Goal: Task Accomplishment & Management: Manage account settings

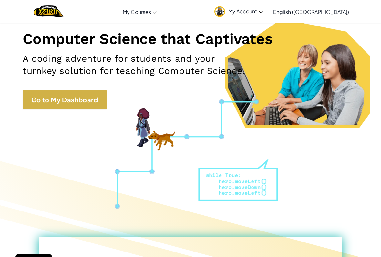
scroll to position [74, 0]
click at [45, 104] on link "Go to My Dashboard" at bounding box center [65, 99] width 84 height 19
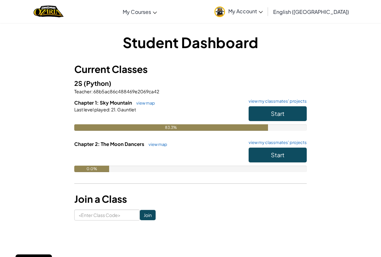
click at [293, 128] on div "83.3%" at bounding box center [190, 127] width 232 height 6
click at [292, 112] on button "Start" at bounding box center [277, 113] width 58 height 15
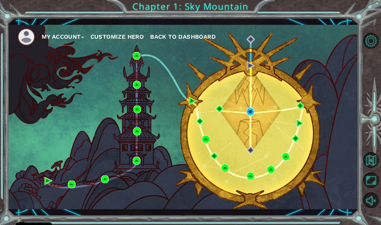
click at [339, 180] on div "My Account Customize Hero Back to Dashboard" at bounding box center [183, 117] width 350 height 185
click at [256, 109] on div "My Account Customize Hero Back to Dashboard" at bounding box center [183, 117] width 350 height 185
click at [247, 114] on img at bounding box center [250, 112] width 8 height 8
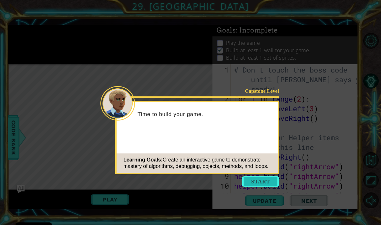
click at [263, 183] on button "Start" at bounding box center [260, 181] width 37 height 10
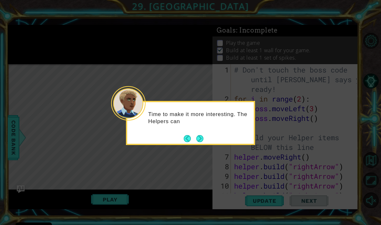
click at [203, 131] on div "Time to make it more interesting. The Helpers can" at bounding box center [190, 121] width 126 height 33
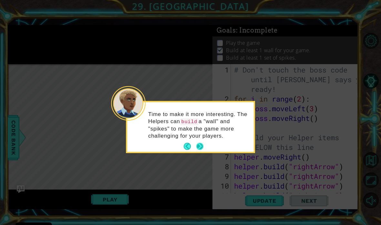
click at [198, 144] on button "Next" at bounding box center [199, 146] width 7 height 7
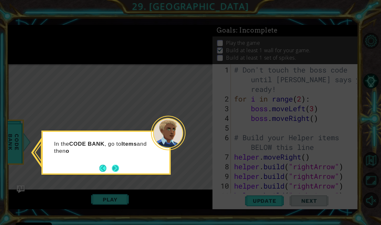
click at [119, 164] on button "Next" at bounding box center [115, 167] width 7 height 7
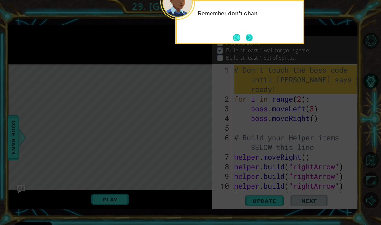
click at [247, 40] on button "Next" at bounding box center [248, 37] width 11 height 11
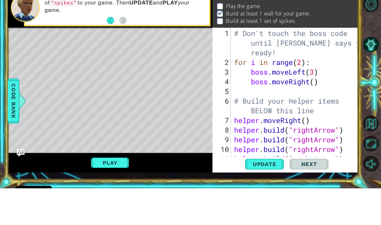
scroll to position [39, 0]
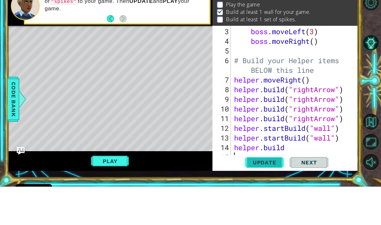
click at [268, 198] on span "Update" at bounding box center [264, 201] width 36 height 6
click at [119, 194] on button "Play" at bounding box center [110, 200] width 38 height 12
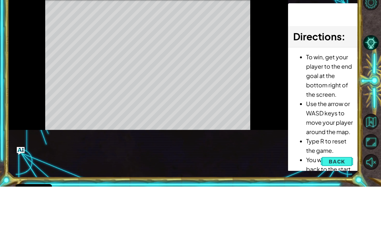
scroll to position [0, 0]
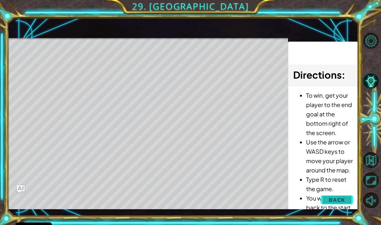
click at [338, 197] on span "Back" at bounding box center [336, 200] width 16 height 6
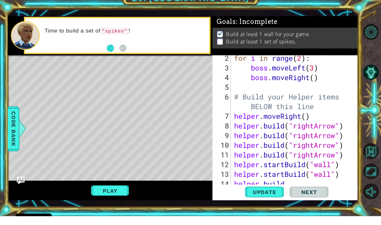
scroll to position [39, 0]
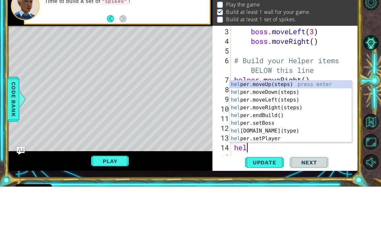
type textarea "h"
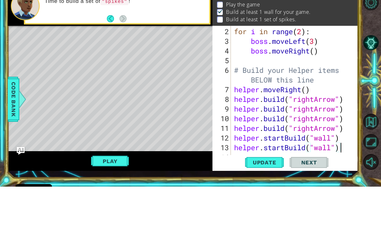
scroll to position [29, 0]
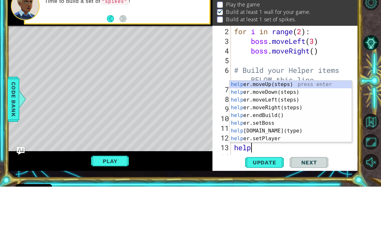
type textarea "h"
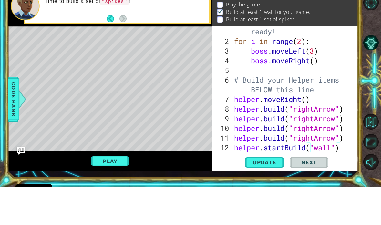
scroll to position [19, 0]
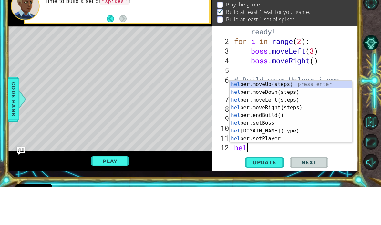
type textarea "h"
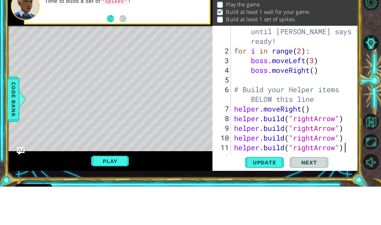
scroll to position [10, 0]
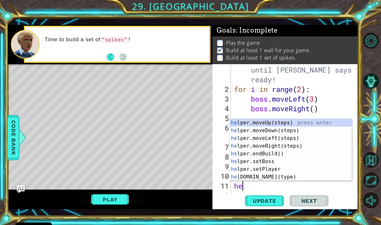
type textarea "h"
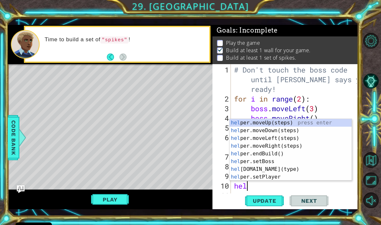
type textarea "h"
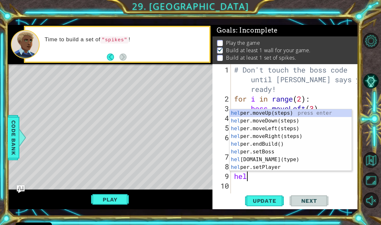
type textarea "h"
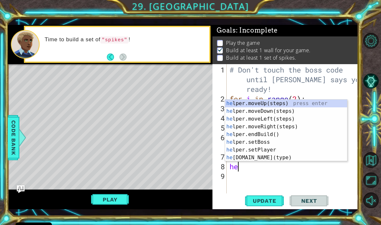
type textarea "h"
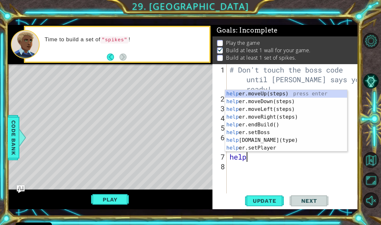
type textarea "h"
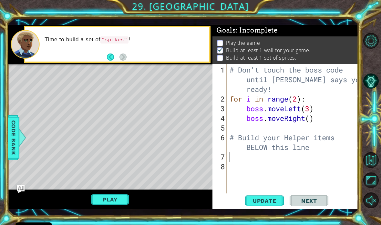
type textarea "# Build your Helper items BELOW this line"
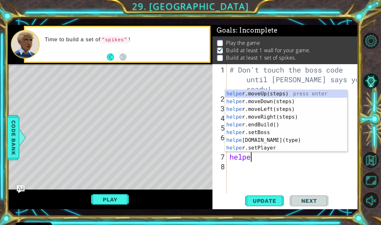
scroll to position [0, 1]
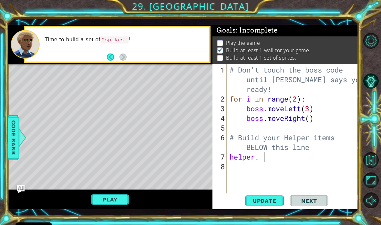
type textarea "helper."
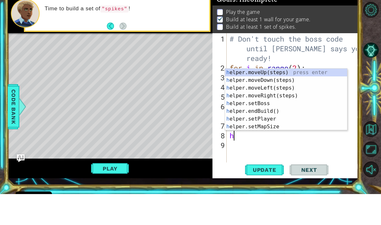
type textarea "he"
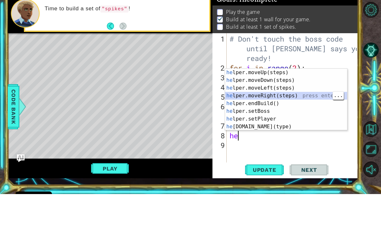
click at [299, 100] on div "he lper.moveUp(steps) press enter he lper.moveDown(steps) press enter he lper.m…" at bounding box center [286, 138] width 122 height 77
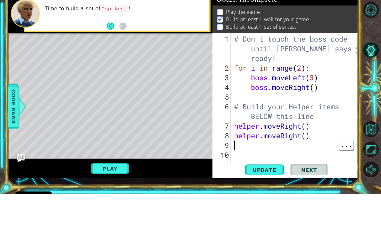
type textarea "h"
click at [270, 198] on span "Update" at bounding box center [264, 201] width 36 height 6
click at [105, 194] on button "Play" at bounding box center [110, 200] width 38 height 12
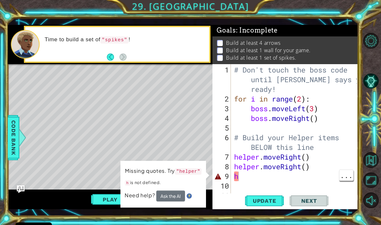
click at [248, 176] on div "# Don't touch the boss code until Vega says you're ready! for i in range ( 2 ) …" at bounding box center [296, 152] width 127 height 174
type textarea "h"
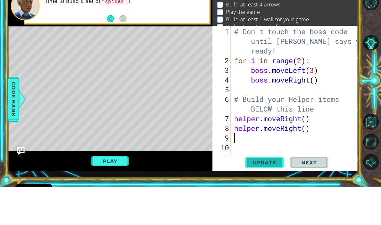
click at [264, 198] on span "Update" at bounding box center [264, 201] width 36 height 6
click at [113, 194] on button "Play" at bounding box center [110, 200] width 38 height 12
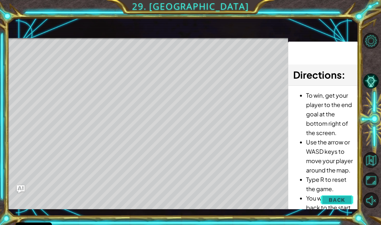
click at [346, 199] on button "Back" at bounding box center [336, 200] width 33 height 13
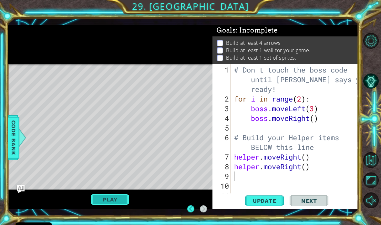
click at [108, 202] on button "Play" at bounding box center [110, 200] width 38 height 12
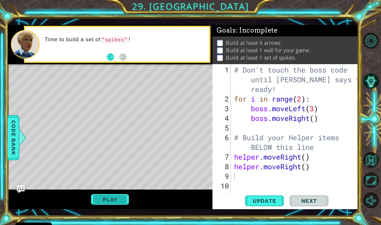
click at [101, 195] on button "Play" at bounding box center [110, 200] width 38 height 12
click at [309, 194] on button "Next" at bounding box center [308, 201] width 39 height 15
click at [312, 202] on span "Next" at bounding box center [308, 201] width 29 height 6
click at [311, 203] on span "Next" at bounding box center [308, 201] width 29 height 6
click at [234, 177] on div "# Don't touch the boss code until Vega says you're ready! for i in range ( 2 ) …" at bounding box center [296, 152] width 127 height 174
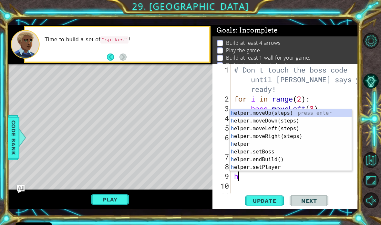
type textarea "he"
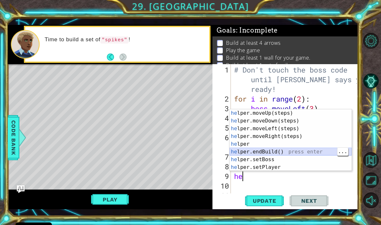
click at [274, 153] on div "he lper.moveUp(steps) press enter he lper.moveDown(steps) press enter he lper.m…" at bounding box center [290, 147] width 122 height 77
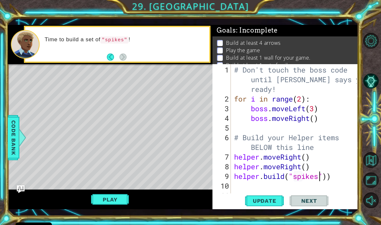
scroll to position [19, 0]
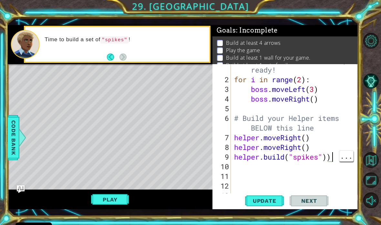
type textarea "helper.build("spikes")"
click at [102, 205] on button "Play" at bounding box center [110, 200] width 38 height 12
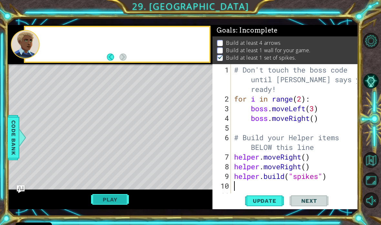
scroll to position [0, 0]
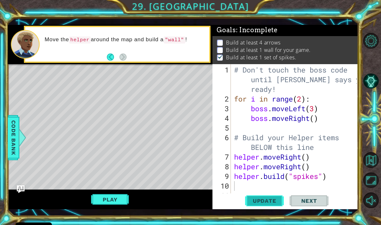
click at [270, 200] on span "Update" at bounding box center [264, 201] width 36 height 6
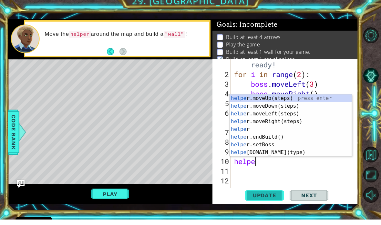
scroll to position [0, 1]
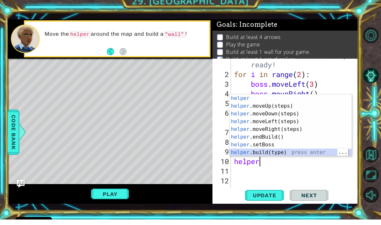
type textarea "[DOMAIN_NAME]("wall")"
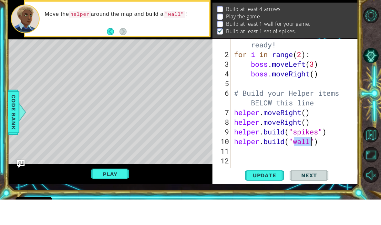
scroll to position [0, 0]
click at [272, 198] on span "Update" at bounding box center [264, 201] width 36 height 6
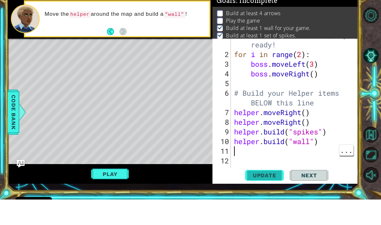
scroll to position [4, 0]
click at [114, 194] on button "Play" at bounding box center [110, 200] width 38 height 12
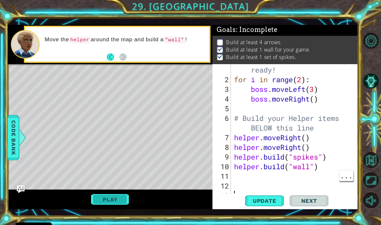
scroll to position [0, 0]
click at [105, 205] on button "Play" at bounding box center [110, 200] width 38 height 12
click at [20, 188] on img "Ask AI" at bounding box center [20, 189] width 8 height 8
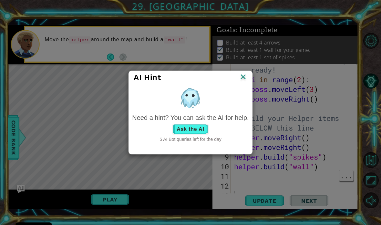
click at [190, 131] on button "Ask the AI" at bounding box center [190, 129] width 36 height 10
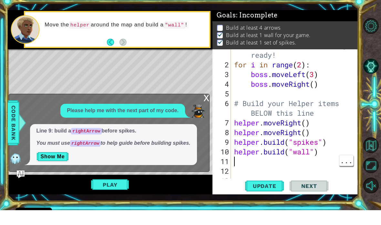
click at [261, 161] on div "# Don't touch the boss code until Vega says you're ready! for i in range ( 2 ) …" at bounding box center [296, 133] width 127 height 174
type textarea "helper.build("spikes")"
click at [286, 143] on div "# Don't touch the boss code until Vega says you're ready! for i in range ( 2 ) …" at bounding box center [296, 133] width 127 height 174
click at [233, 144] on div "# Don't touch the boss code until Vega says you're ready! for i in range ( 2 ) …" at bounding box center [295, 131] width 124 height 135
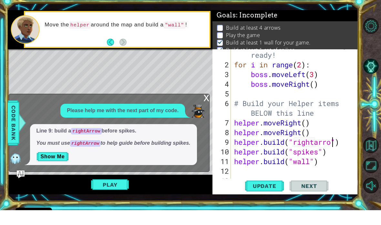
scroll to position [0, 5]
type textarea "# Build your Helper items BELOW this line"
click at [264, 198] on span "Update" at bounding box center [264, 201] width 36 height 6
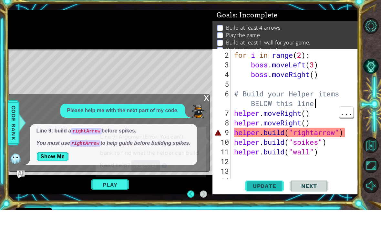
scroll to position [29, 0]
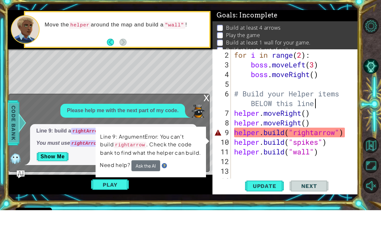
click at [20, 128] on div at bounding box center [22, 137] width 8 height 19
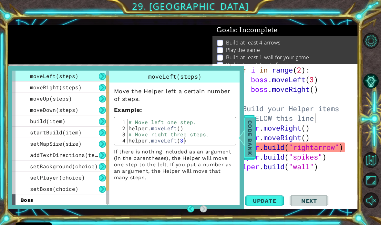
scroll to position [23, 0]
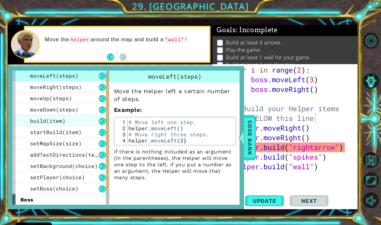
click at [81, 116] on div "build(item)" at bounding box center [60, 120] width 97 height 11
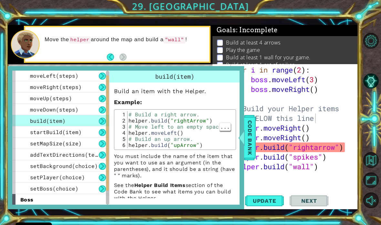
click at [121, 134] on div "4" at bounding box center [122, 133] width 12 height 6
type textarea "# Move left to an empty space."
click at [149, 156] on p "You must include the name of the item that you want to use as an argument (in t…" at bounding box center [175, 166] width 122 height 26
click at [99, 121] on button at bounding box center [102, 121] width 7 height 7
click at [249, 149] on span "Code Bank" at bounding box center [249, 137] width 10 height 39
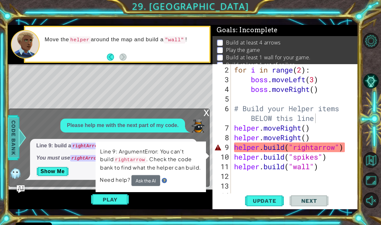
click at [15, 143] on span "Code Bank" at bounding box center [13, 137] width 10 height 39
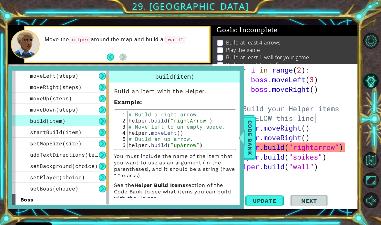
click at [102, 120] on button at bounding box center [102, 121] width 7 height 7
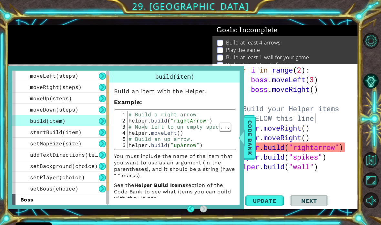
click at [197, 90] on p "Build an item with the Helper." at bounding box center [175, 91] width 122 height 8
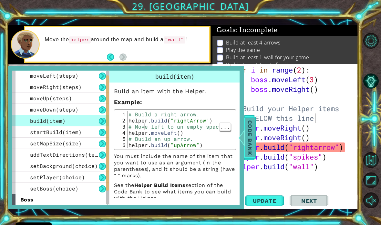
click at [244, 148] on div "Code Bank" at bounding box center [250, 137] width 12 height 45
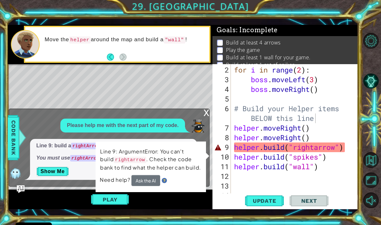
click at [145, 181] on button "Ask the AI" at bounding box center [145, 180] width 29 height 11
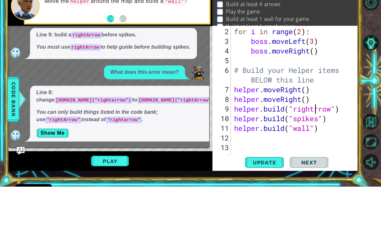
scroll to position [0, 4]
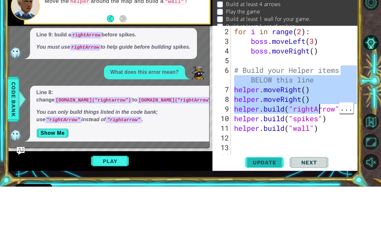
click at [269, 198] on span "Update" at bounding box center [264, 201] width 36 height 6
type textarea "[DOMAIN_NAME]("rightArrow")"
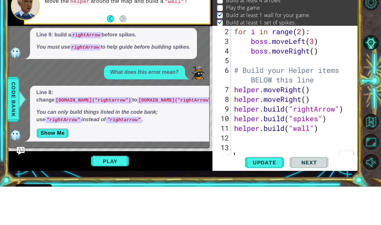
scroll to position [0, 0]
click at [270, 154] on div "for i in range ( 2 ) : boss . moveLeft ( 3 ) boss . moveRight ( ) # Build your …" at bounding box center [296, 142] width 127 height 155
click at [119, 194] on button "Play" at bounding box center [110, 200] width 38 height 12
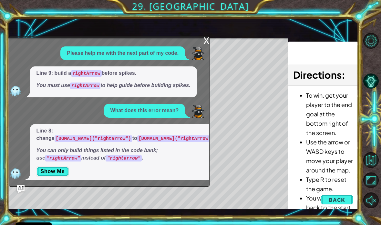
click at [207, 40] on div "x" at bounding box center [206, 40] width 6 height 6
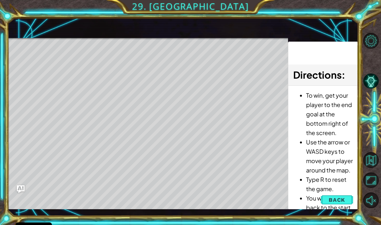
click at [205, 46] on div "Level Map" at bounding box center [157, 133] width 298 height 190
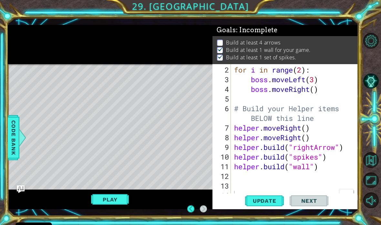
scroll to position [0, 0]
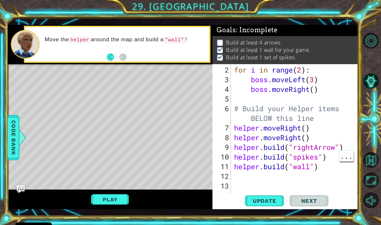
click at [236, 157] on div "for i in range ( 2 ) : boss . moveLeft ( 3 ) boss . moveRight ( ) # Build your …" at bounding box center [296, 142] width 127 height 155
type textarea "helper.build("spikes")"
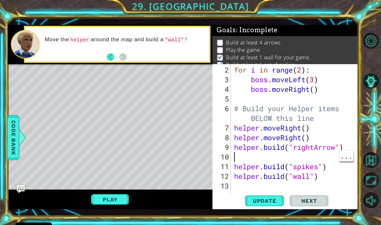
click at [238, 156] on div "for i in range ( 2 ) : boss . moveLeft ( 3 ) boss . moveRight ( ) # Build your …" at bounding box center [296, 142] width 127 height 155
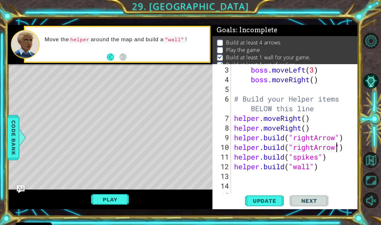
scroll to position [39, 0]
type textarea "helper.build("spikes")"
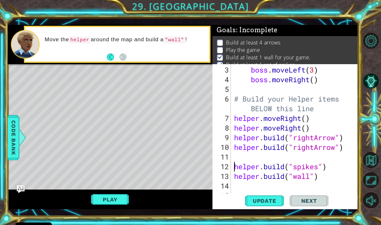
click at [230, 158] on div "11" at bounding box center [222, 157] width 17 height 10
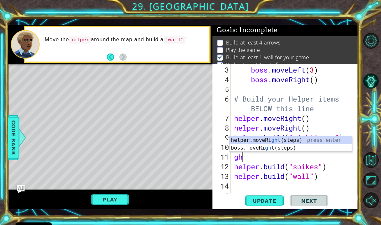
type textarea "g"
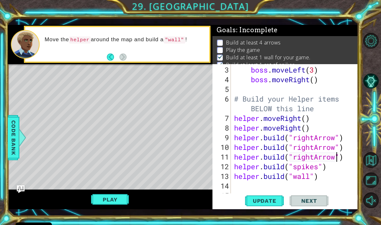
scroll to position [48, 0]
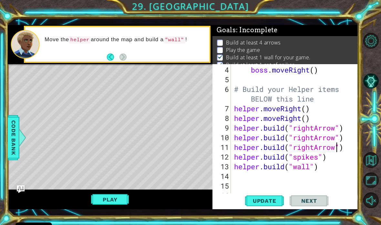
click at [230, 158] on div "12" at bounding box center [222, 157] width 17 height 10
type textarea "helper.build("spikes")"
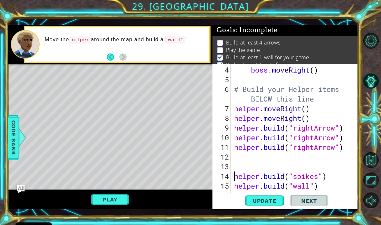
scroll to position [0, 0]
click at [234, 170] on div "boss . moveRight ( ) # Build your Helper items BELOW this line helper . moveRig…" at bounding box center [296, 142] width 127 height 155
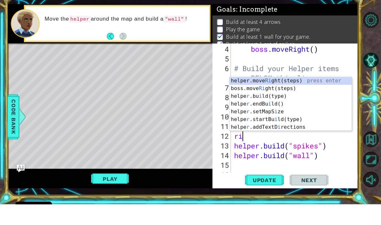
type textarea "r"
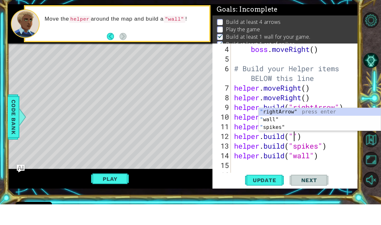
scroll to position [0, 3]
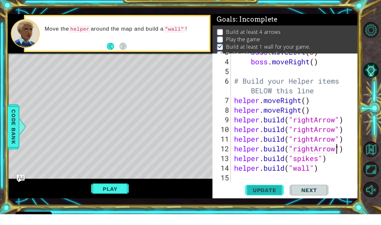
click at [271, 194] on button "Update" at bounding box center [264, 201] width 39 height 15
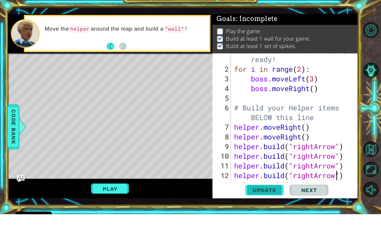
scroll to position [19, 0]
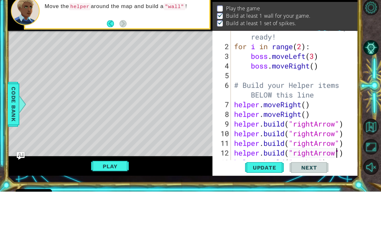
click at [104, 190] on div "Play" at bounding box center [110, 200] width 205 height 20
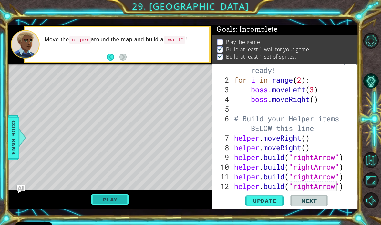
click at [109, 198] on button "Play" at bounding box center [110, 200] width 38 height 12
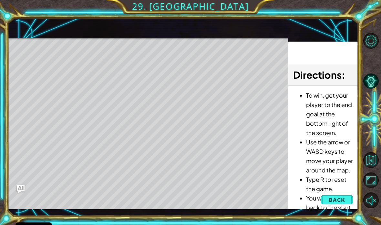
scroll to position [0, 0]
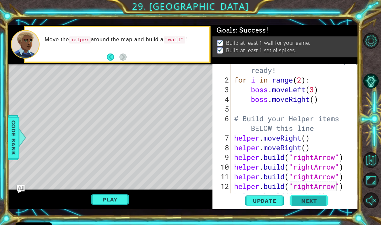
click at [314, 202] on span "Next" at bounding box center [308, 202] width 29 height 6
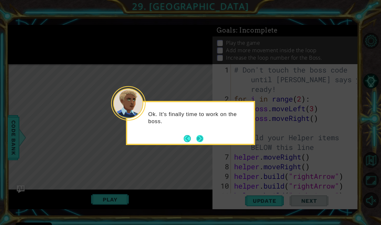
click at [204, 141] on button "Next" at bounding box center [199, 138] width 9 height 9
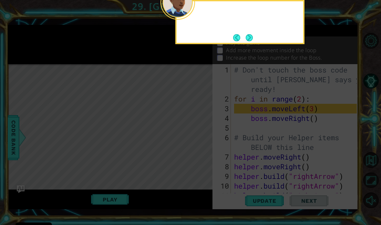
click at [200, 136] on icon at bounding box center [190, 112] width 381 height 225
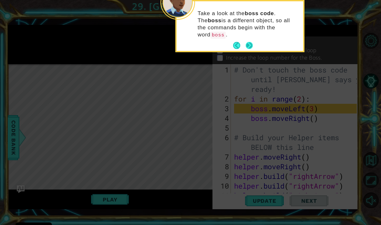
click at [250, 42] on button "Next" at bounding box center [249, 46] width 12 height 12
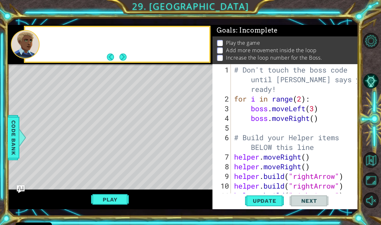
click at [246, 38] on div "Play the game Add more movement inside the loop Increase the loop number for th…" at bounding box center [284, 50] width 145 height 28
click at [274, 59] on p "Increase the loop number for the Boss." at bounding box center [274, 57] width 96 height 7
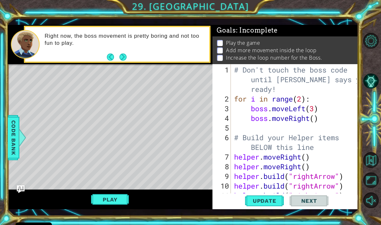
click at [129, 52] on div "Right now, the boss movement is pretty boring and not too fun to play." at bounding box center [124, 44] width 169 height 30
click at [122, 56] on button "Next" at bounding box center [122, 57] width 7 height 7
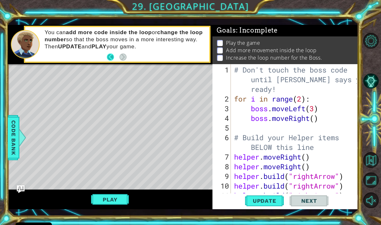
click at [111, 57] on button "Back" at bounding box center [113, 57] width 13 height 7
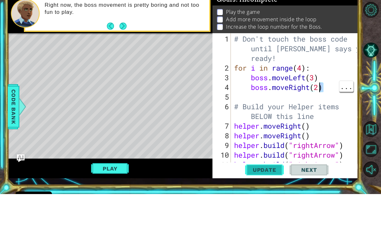
click at [259, 194] on button "Update" at bounding box center [264, 201] width 39 height 15
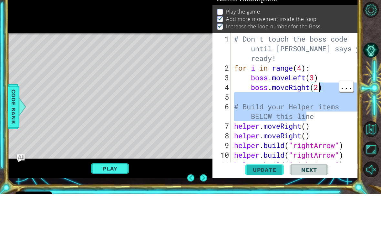
type textarea "boss.moveRight(2)"
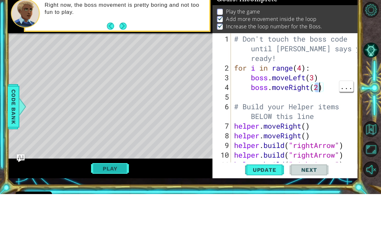
click at [110, 194] on button "Play" at bounding box center [110, 200] width 38 height 12
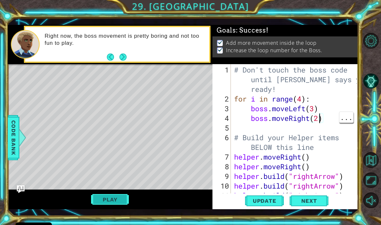
scroll to position [0, 0]
type textarea "helper.moveRight()"
click at [305, 202] on span "Next" at bounding box center [308, 201] width 29 height 6
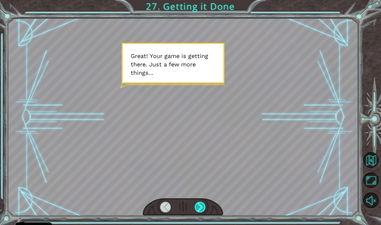
click at [200, 204] on div at bounding box center [199, 207] width 11 height 11
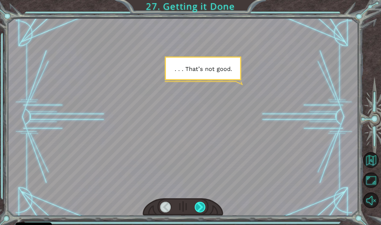
click at [201, 205] on div at bounding box center [199, 207] width 11 height 11
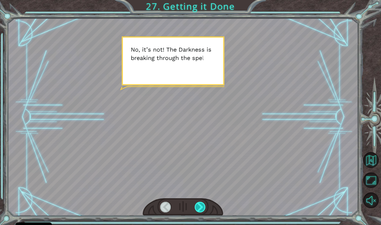
click at [199, 206] on div at bounding box center [199, 207] width 11 height 11
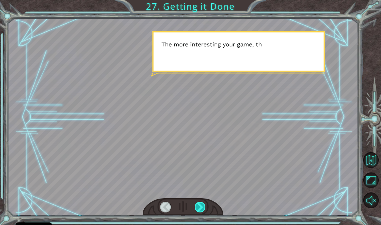
click at [201, 206] on div at bounding box center [199, 207] width 11 height 11
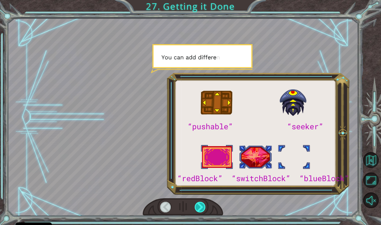
click at [201, 206] on div at bounding box center [199, 207] width 11 height 11
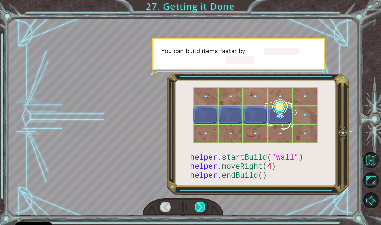
click at [202, 206] on div at bounding box center [199, 207] width 11 height 11
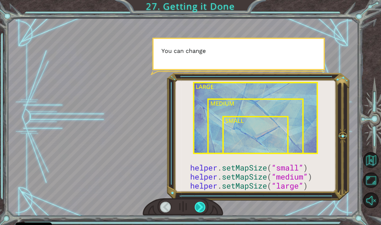
click at [200, 205] on div at bounding box center [199, 207] width 11 height 11
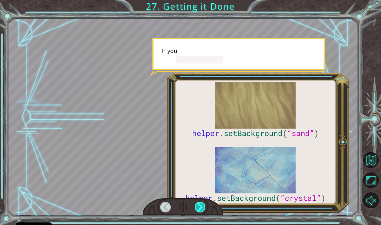
click at [200, 203] on div at bounding box center [199, 207] width 11 height 11
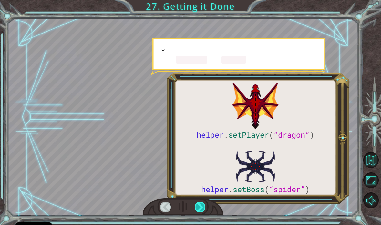
click at [201, 203] on div at bounding box center [199, 207] width 11 height 11
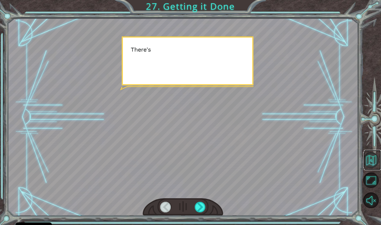
click at [371, 160] on button "Back to Map" at bounding box center [371, 160] width 16 height 16
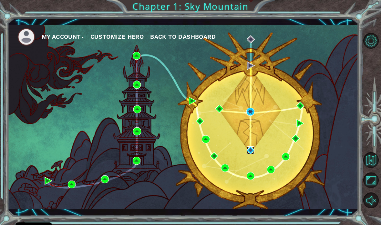
click at [250, 150] on img at bounding box center [250, 150] width 8 height 8
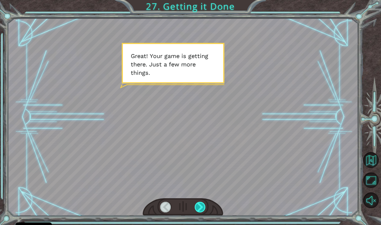
click at [201, 203] on div at bounding box center [199, 207] width 11 height 11
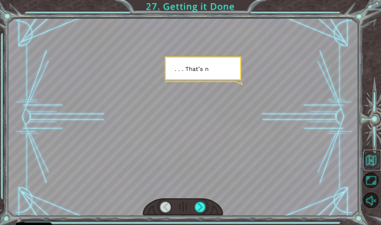
click at [369, 162] on button "Back to Map" at bounding box center [371, 160] width 16 height 16
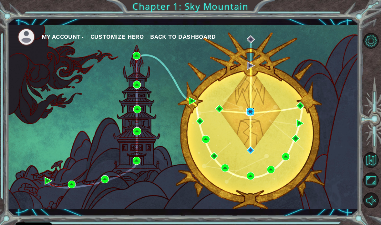
click at [251, 109] on img at bounding box center [250, 112] width 8 height 8
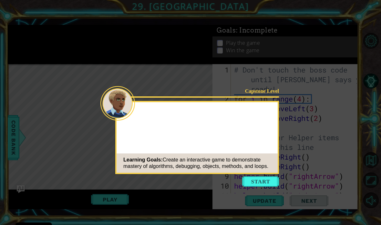
click at [278, 129] on div "Capstone Level Learning Goals: Create an interactive game to demonstrate master…" at bounding box center [197, 137] width 164 height 73
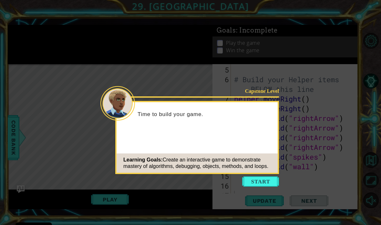
scroll to position [58, 0]
click at [262, 183] on button "Start" at bounding box center [260, 181] width 37 height 10
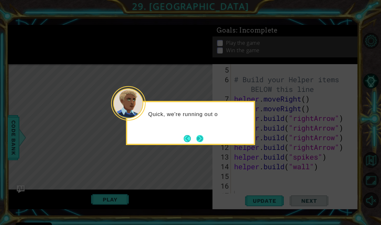
click at [204, 135] on button "Next" at bounding box center [199, 138] width 7 height 7
click at [199, 137] on button "Next" at bounding box center [200, 139] width 12 height 12
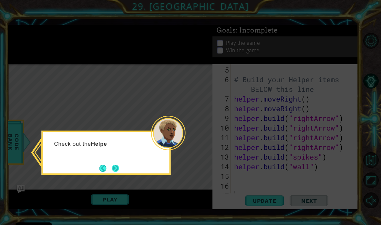
click at [114, 169] on button "Next" at bounding box center [115, 168] width 11 height 11
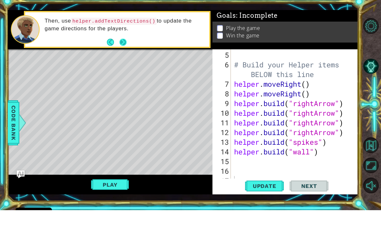
click at [123, 53] on button "Next" at bounding box center [123, 57] width 8 height 8
click at [120, 54] on button "Next" at bounding box center [122, 57] width 7 height 7
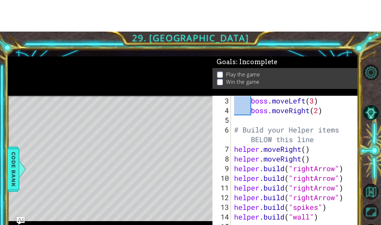
scroll to position [0, 0]
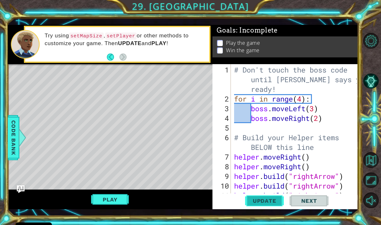
click at [267, 201] on span "Update" at bounding box center [264, 201] width 36 height 6
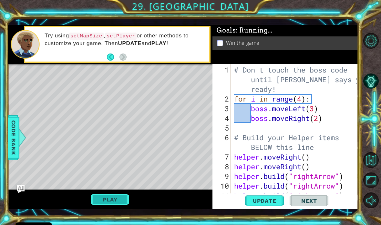
click at [101, 202] on button "Play" at bounding box center [110, 200] width 38 height 12
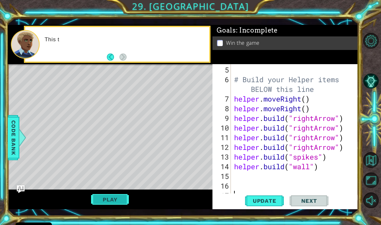
scroll to position [58, 0]
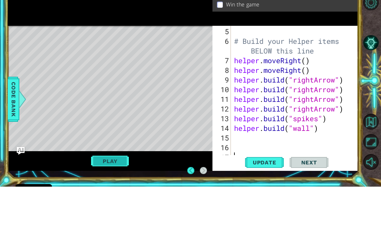
click at [97, 194] on button "Play" at bounding box center [110, 200] width 38 height 12
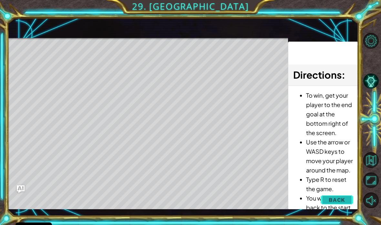
click at [335, 199] on span "Back" at bounding box center [336, 200] width 16 height 6
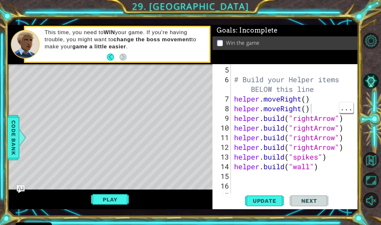
click at [314, 107] on div "# Build your Helper items BELOW this line helper . moveRight ( ) helper . moveR…" at bounding box center [296, 142] width 127 height 155
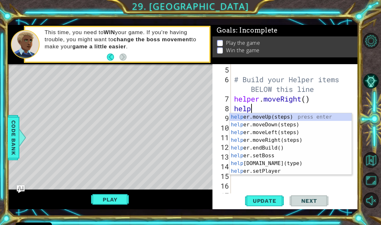
type textarea "h"
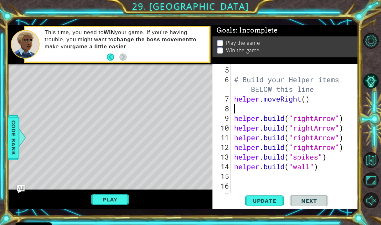
click at [231, 116] on div "5 6 7 8 9 10 11 12 13 14 15 16 17" at bounding box center [222, 131] width 17 height 135
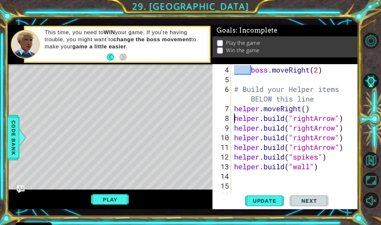
scroll to position [48, 0]
click at [102, 203] on button "Play" at bounding box center [110, 200] width 38 height 12
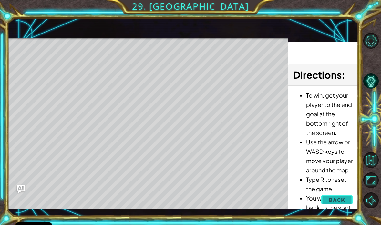
click at [335, 201] on span "Back" at bounding box center [336, 200] width 16 height 6
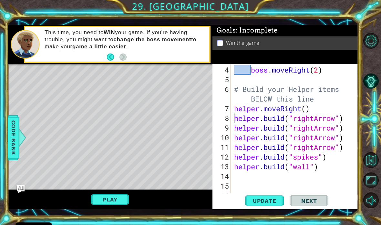
type textarea "[DOMAIN_NAME]("rightArrow")"
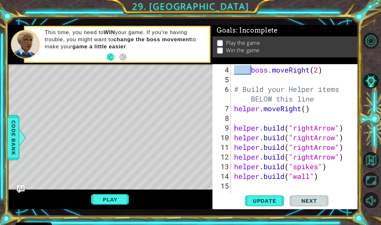
scroll to position [1, 0]
click at [233, 114] on div "boss . moveRight ( 2 ) # Build your Helper items BELOW this line helper . moveR…" at bounding box center [296, 142] width 127 height 155
click at [235, 119] on div "boss . moveRight ( 2 ) # Build your Helper items BELOW this line helper . moveR…" at bounding box center [296, 142] width 127 height 155
type textarea "h"
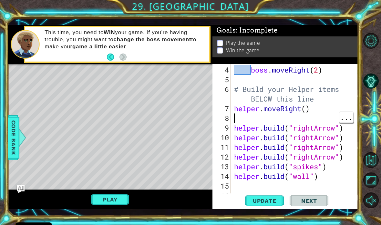
scroll to position [0, 0]
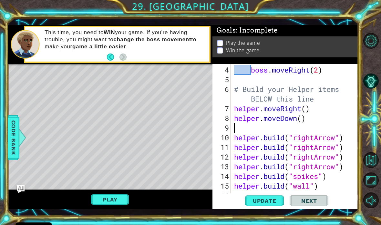
click at [233, 137] on div "boss . moveRight ( 2 ) # Build your Helper items BELOW this line helper . moveR…" at bounding box center [295, 131] width 124 height 135
type textarea "[DOMAIN_NAME]("rightArrow")"
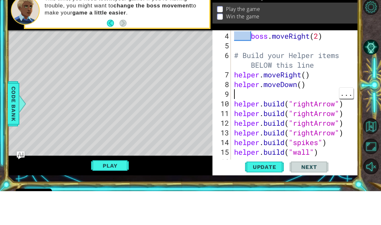
type textarea "h"
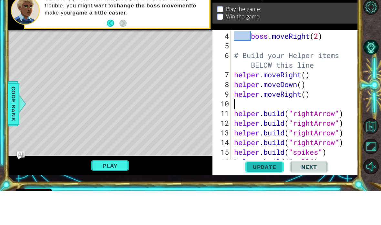
click at [259, 198] on span "Update" at bounding box center [264, 201] width 36 height 6
click at [96, 194] on button "Play" at bounding box center [110, 200] width 38 height 12
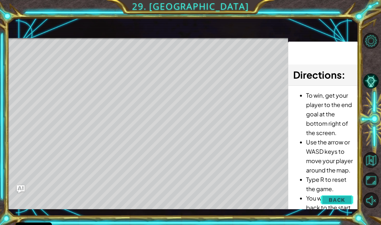
click at [340, 202] on span "Back" at bounding box center [336, 200] width 16 height 6
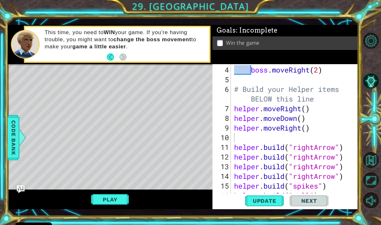
click at [342, 199] on div "Update Next" at bounding box center [286, 201] width 145 height 15
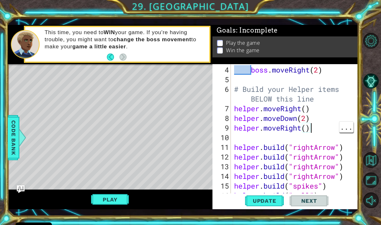
click at [322, 127] on div "boss . moveRight ( 2 ) # Build your Helper items BELOW this line helper . moveR…" at bounding box center [296, 142] width 127 height 155
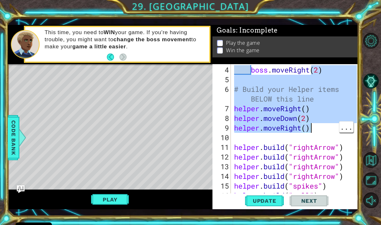
type textarea "[DOMAIN_NAME]("rightArrow")"
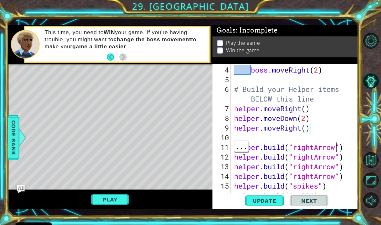
click at [334, 142] on div "boss . moveRight ( 2 ) # Build your Helper items BELOW this line helper . moveR…" at bounding box center [296, 142] width 127 height 155
click at [272, 201] on span "Update" at bounding box center [264, 201] width 36 height 6
click at [120, 198] on button "Play" at bounding box center [110, 200] width 38 height 12
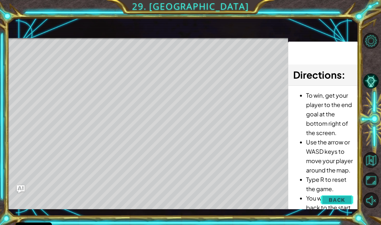
click at [340, 199] on span "Back" at bounding box center [336, 200] width 16 height 6
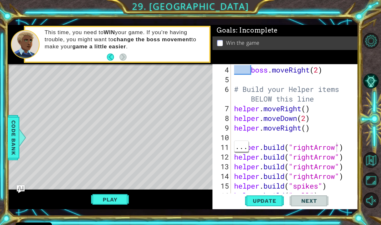
click at [340, 200] on div "Update Next" at bounding box center [286, 201] width 145 height 15
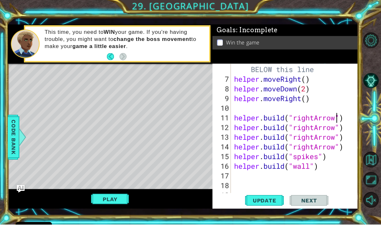
scroll to position [77, 0]
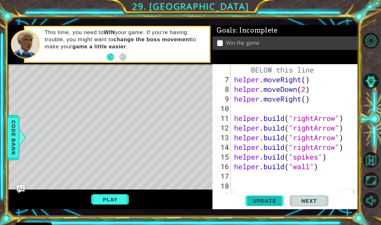
click at [266, 201] on span "Update" at bounding box center [264, 201] width 36 height 6
click at [269, 200] on span "Update" at bounding box center [264, 201] width 36 height 6
click at [263, 203] on span "Update" at bounding box center [264, 201] width 36 height 6
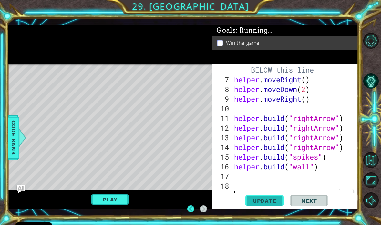
scroll to position [0, 0]
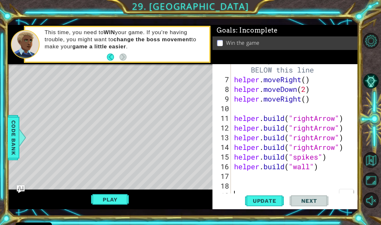
click at [95, 215] on div "1 ההההההההההההההההההההההההההההההההההההההההההההההההההההההההההההההההההההההההההההה…" at bounding box center [183, 117] width 350 height 198
click at [319, 170] on div "# Build your Helper items BELOW this line helper . moveRight ( ) helper . moveD…" at bounding box center [296, 137] width 127 height 164
type textarea "helper.moveRight()"
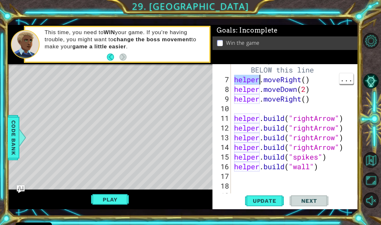
click at [237, 82] on div "# Build your Helper items BELOW this line helper . moveRight ( ) helper . moveD…" at bounding box center [296, 137] width 127 height 164
click at [240, 80] on div "# Build your Helper items BELOW this line helper . moveRight ( ) helper . moveD…" at bounding box center [296, 137] width 127 height 164
click at [238, 81] on div "# Build your Helper items BELOW this line helper . moveRight ( ) helper . moveD…" at bounding box center [296, 137] width 127 height 164
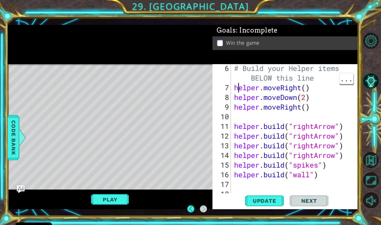
scroll to position [69, 0]
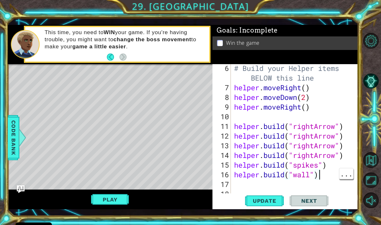
click at [324, 172] on div "# Build your Helper items BELOW this line helper . moveRight ( ) helper . moveD…" at bounding box center [296, 146] width 127 height 164
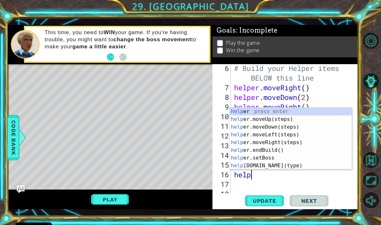
type textarea "h"
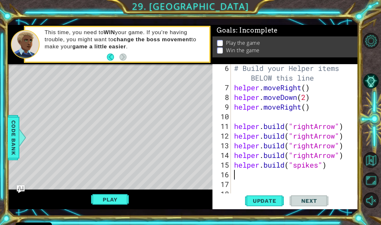
scroll to position [68, 0]
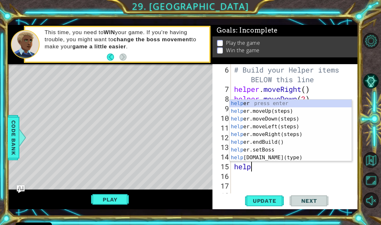
type textarea "h"
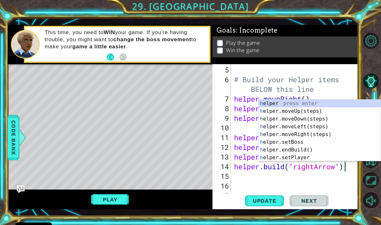
scroll to position [58, 0]
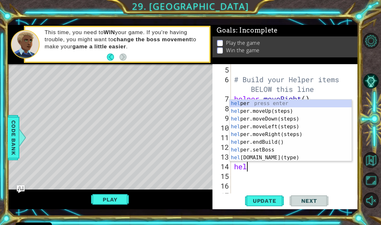
type textarea "h"
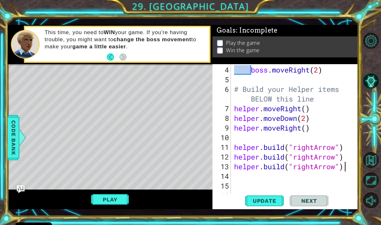
scroll to position [48, 0]
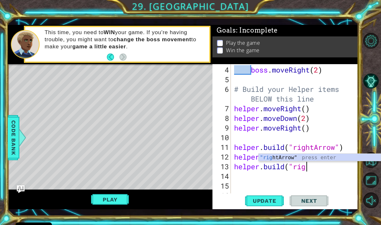
type textarea "helper.build("r"
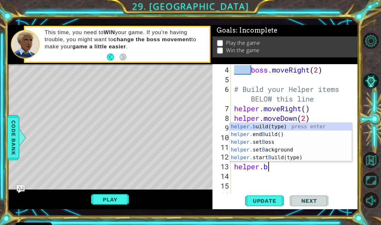
type textarea "helper"
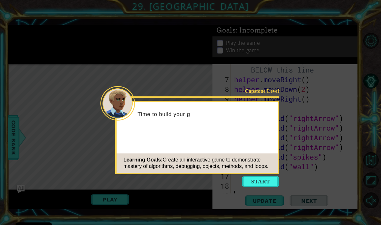
scroll to position [77, 0]
click at [263, 179] on button "Start" at bounding box center [260, 181] width 37 height 10
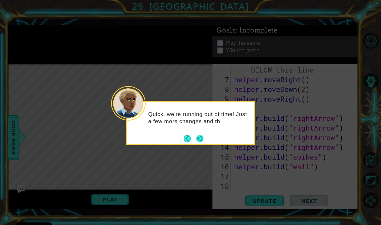
click at [203, 139] on button "Next" at bounding box center [199, 138] width 9 height 9
click at [202, 137] on button "Next" at bounding box center [200, 139] width 8 height 8
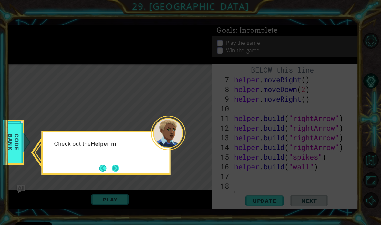
click at [119, 167] on button "Next" at bounding box center [115, 168] width 7 height 7
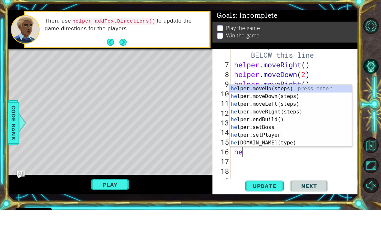
type textarea "h"
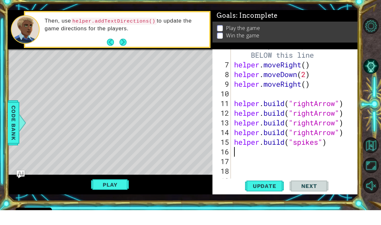
scroll to position [68, 0]
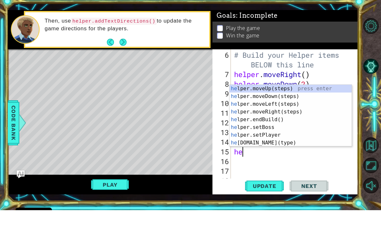
type textarea "h"
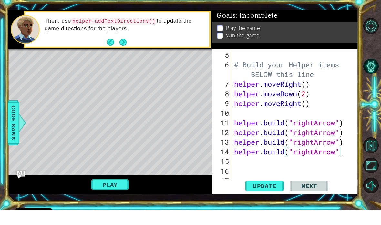
scroll to position [58, 0]
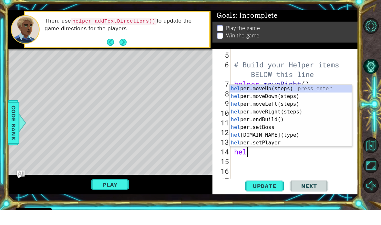
type textarea "h"
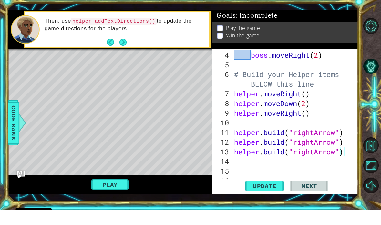
scroll to position [48, 0]
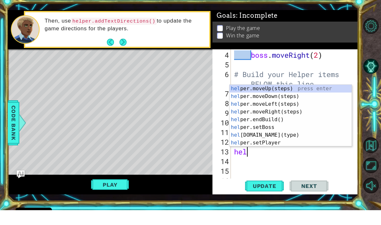
type textarea "h"
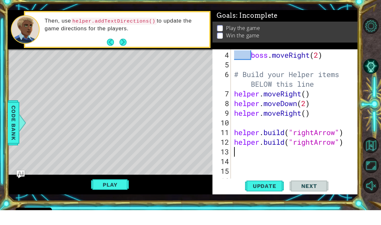
scroll to position [39, 0]
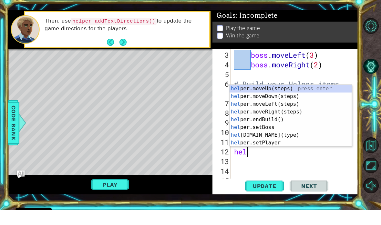
type textarea "h"
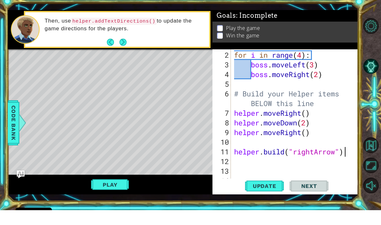
scroll to position [29, 0]
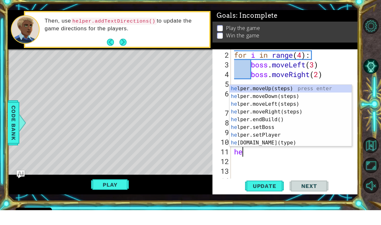
type textarea "h"
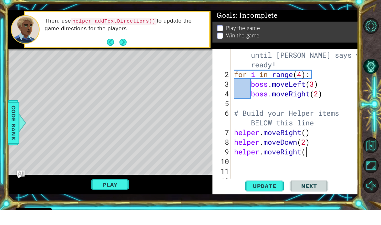
scroll to position [10, 0]
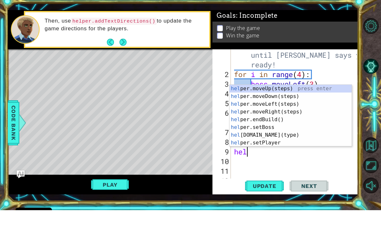
type textarea "h"
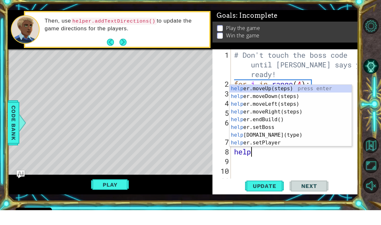
type textarea "h"
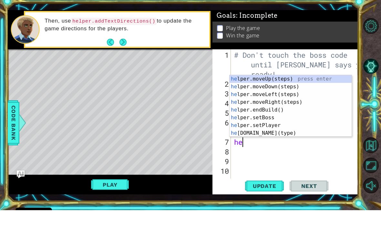
type textarea "h"
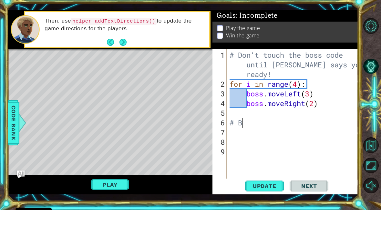
type textarea "#"
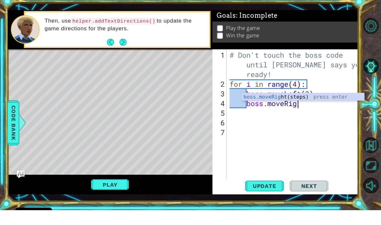
type textarea "boss.moveR"
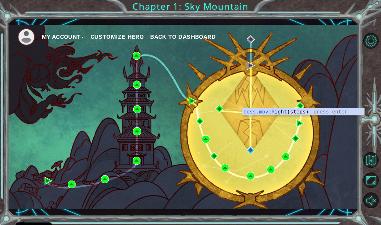
click at [340, 58] on div "My Account Customize Hero Back to Dashboard" at bounding box center [183, 117] width 350 height 185
click at [345, 64] on div "My Account Customize Hero Back to Dashboard" at bounding box center [183, 117] width 350 height 185
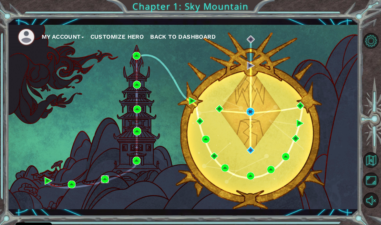
click at [109, 182] on img at bounding box center [105, 179] width 8 height 8
click at [226, 168] on img at bounding box center [225, 168] width 8 height 8
click at [192, 99] on img at bounding box center [193, 101] width 8 height 8
click at [204, 133] on div "My Account Customize Hero Back to Dashboard" at bounding box center [183, 117] width 350 height 185
click at [205, 139] on img at bounding box center [206, 139] width 8 height 8
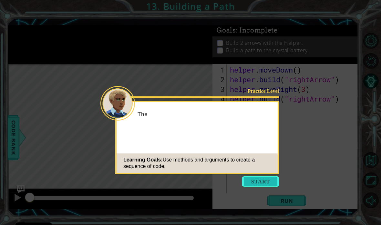
click at [267, 177] on button "Start" at bounding box center [260, 181] width 37 height 10
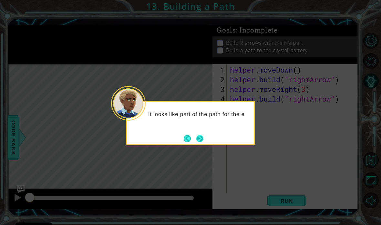
click at [201, 141] on button "Next" at bounding box center [200, 139] width 12 height 12
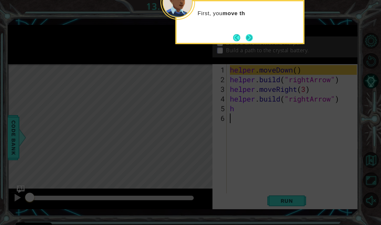
click at [252, 36] on button "Next" at bounding box center [249, 38] width 12 height 12
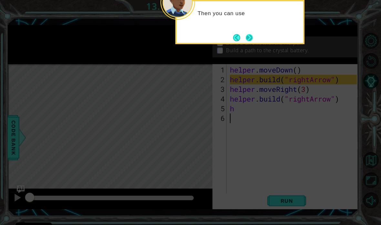
click at [250, 36] on button "Next" at bounding box center [249, 38] width 8 height 8
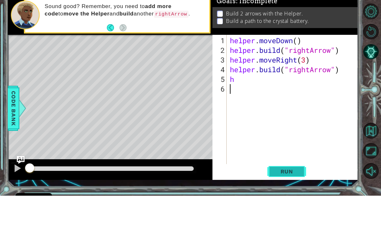
click at [289, 198] on span "Run" at bounding box center [286, 201] width 25 height 6
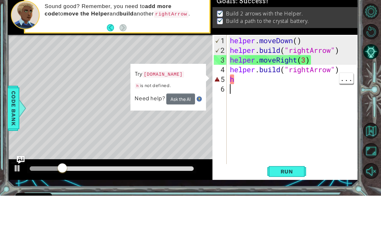
type textarea "h"
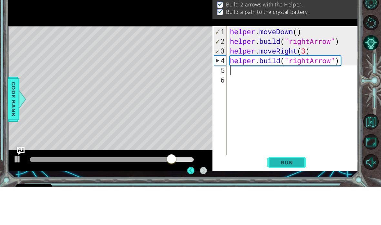
click at [289, 198] on span "Run" at bounding box center [286, 201] width 25 height 6
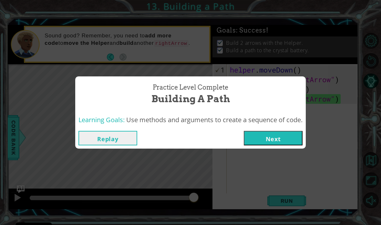
click at [111, 145] on button "Replay" at bounding box center [107, 138] width 59 height 15
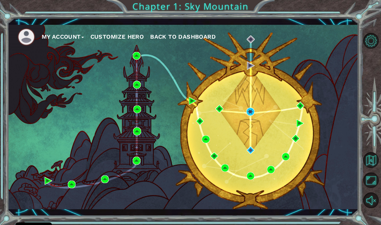
click at [244, 110] on div "My Account Customize Hero Back to Dashboard" at bounding box center [183, 117] width 350 height 185
click at [259, 114] on div "My Account Customize Hero Back to Dashboard" at bounding box center [183, 117] width 350 height 185
click at [253, 111] on img at bounding box center [250, 112] width 8 height 8
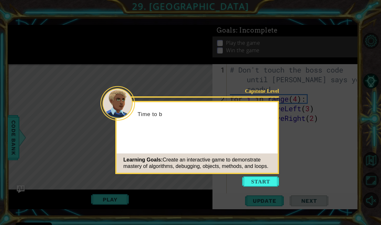
click at [271, 135] on div "Capstone Level Time to b Learning Goals: Create an interactive game to demonstr…" at bounding box center [197, 137] width 164 height 73
click at [265, 183] on button "Start" at bounding box center [260, 181] width 37 height 10
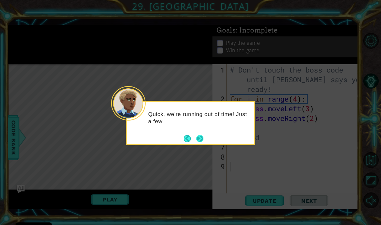
click at [201, 137] on button "Next" at bounding box center [200, 139] width 12 height 12
click at [202, 137] on button "Next" at bounding box center [199, 138] width 9 height 9
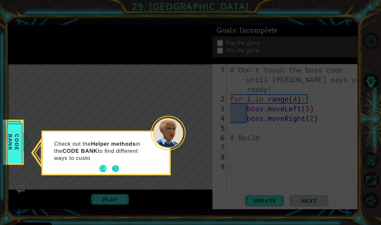
click at [117, 169] on button "Next" at bounding box center [115, 169] width 11 height 11
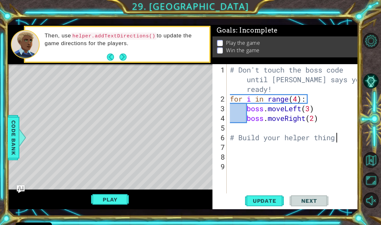
scroll to position [0, 5]
type textarea "# Build your helper things"
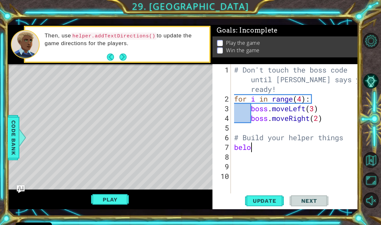
scroll to position [0, 0]
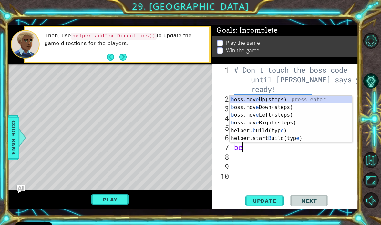
type textarea "b"
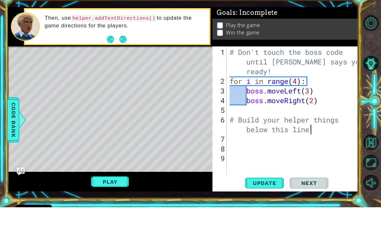
scroll to position [0, 8]
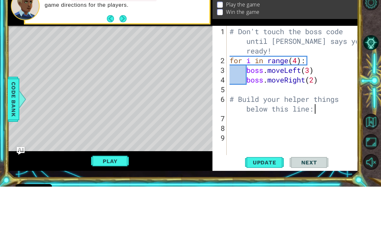
type textarea "# Build your helper things below this line"
click at [270, 198] on span "Update" at bounding box center [264, 201] width 36 height 6
click at [103, 194] on button "Play" at bounding box center [110, 200] width 38 height 12
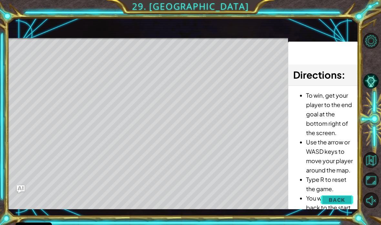
click at [344, 194] on button "Back" at bounding box center [336, 200] width 33 height 13
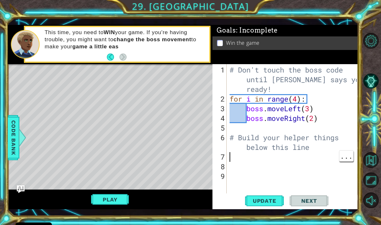
type textarea "h"
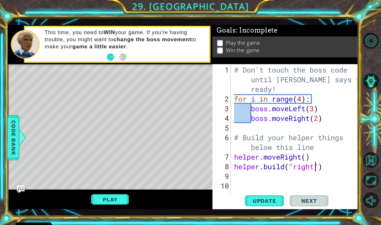
scroll to position [0, 4]
type textarea "[DOMAIN_NAME]("rightArrow")"
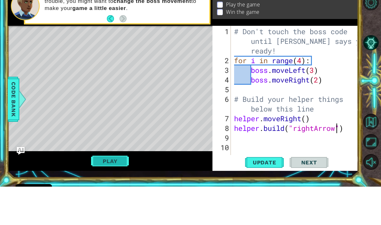
click at [124, 194] on button "Play" at bounding box center [110, 200] width 38 height 12
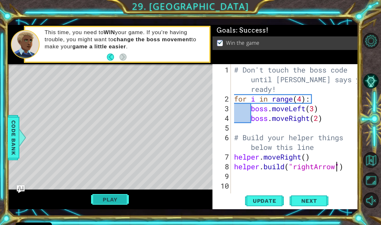
scroll to position [0, 0]
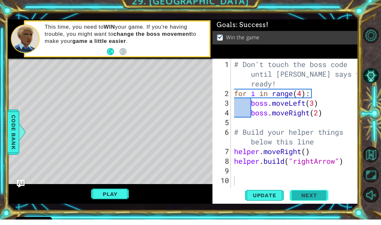
click at [311, 198] on span "Next" at bounding box center [308, 201] width 29 height 6
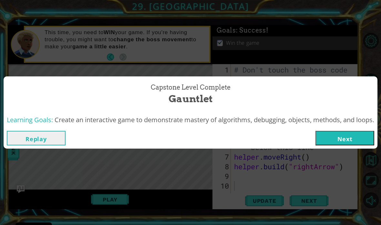
click at [359, 134] on button "Next" at bounding box center [344, 138] width 59 height 15
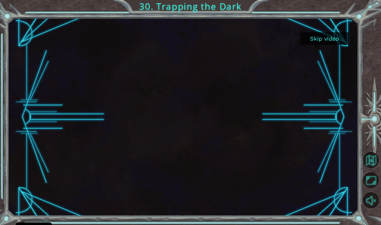
click at [324, 33] on button "Skip video" at bounding box center [324, 38] width 48 height 13
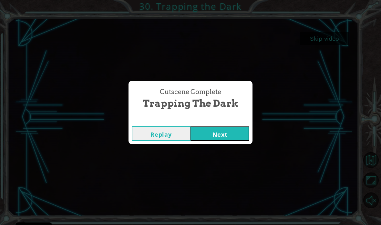
click at [219, 134] on button "Next" at bounding box center [219, 133] width 59 height 15
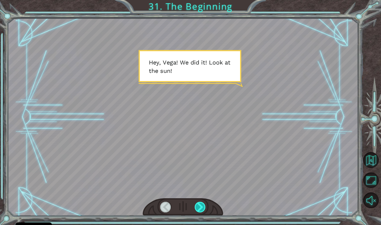
click at [200, 204] on div at bounding box center [199, 207] width 11 height 11
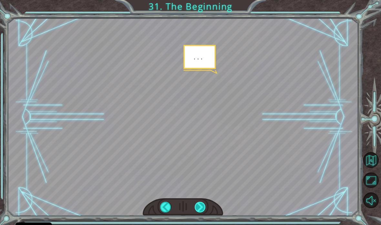
click at [202, 206] on div at bounding box center [199, 207] width 11 height 11
click at [203, 208] on div at bounding box center [199, 207] width 11 height 11
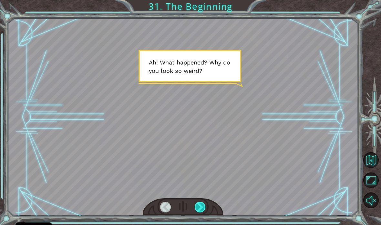
click at [200, 204] on div at bounding box center [199, 207] width 11 height 11
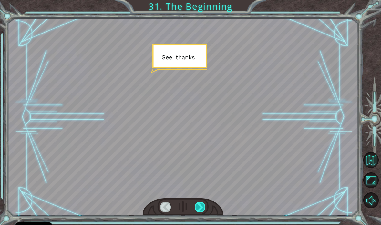
click at [202, 209] on div at bounding box center [199, 207] width 11 height 11
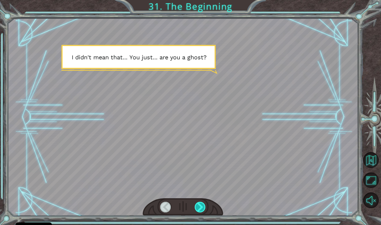
click at [197, 205] on div at bounding box center [199, 207] width 11 height 11
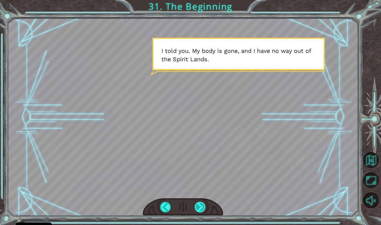
click at [202, 209] on div at bounding box center [199, 207] width 11 height 11
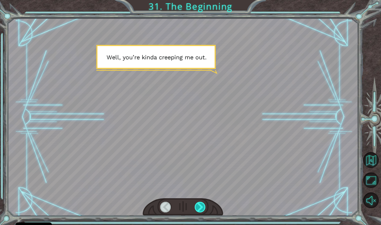
click at [205, 203] on div at bounding box center [199, 207] width 11 height 11
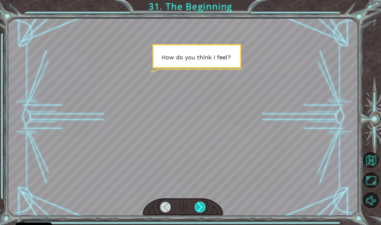
click at [205, 206] on div at bounding box center [199, 207] width 11 height 11
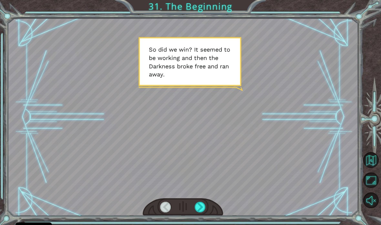
click at [208, 203] on div at bounding box center [183, 207] width 81 height 18
click at [200, 208] on div at bounding box center [199, 207] width 11 height 11
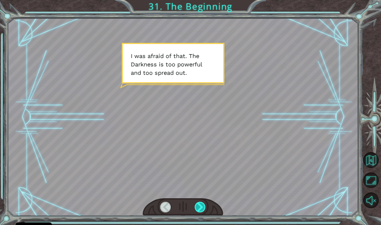
click at [202, 204] on div at bounding box center [199, 207] width 11 height 11
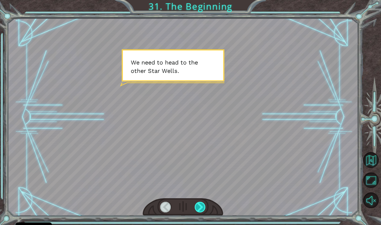
click at [202, 206] on div at bounding box center [199, 207] width 11 height 11
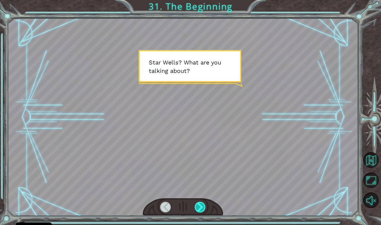
click at [205, 204] on div at bounding box center [199, 207] width 11 height 11
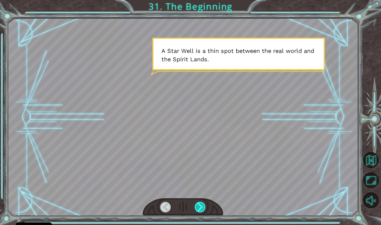
click at [200, 206] on div at bounding box center [199, 207] width 11 height 11
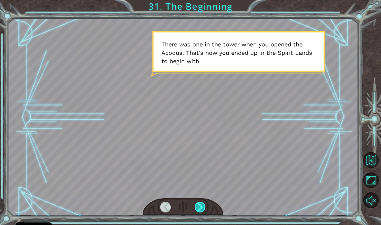
click at [196, 208] on div at bounding box center [199, 207] width 11 height 11
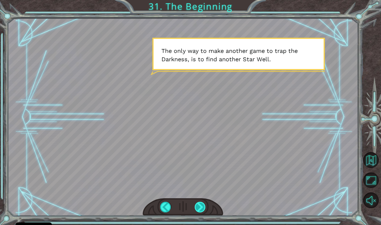
click at [201, 206] on div at bounding box center [199, 207] width 11 height 11
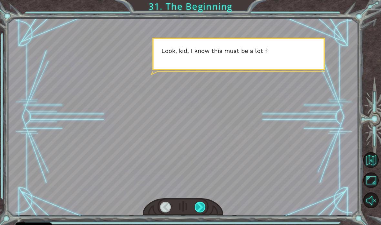
click at [200, 207] on div at bounding box center [199, 207] width 11 height 11
click at [200, 210] on div at bounding box center [199, 207] width 11 height 11
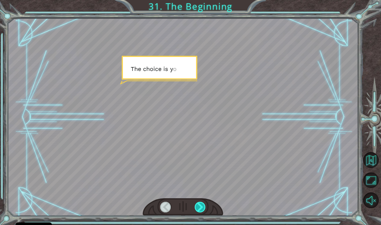
click at [203, 209] on div at bounding box center [199, 207] width 11 height 11
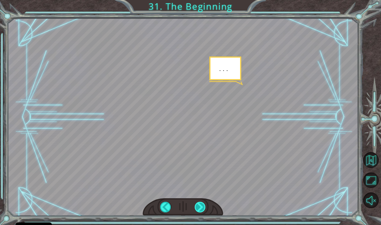
click at [200, 206] on div at bounding box center [199, 207] width 11 height 11
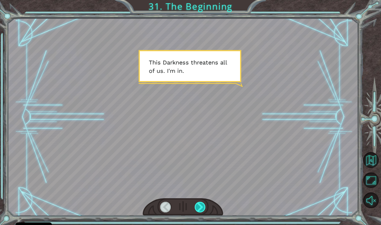
click at [205, 210] on div at bounding box center [199, 207] width 11 height 11
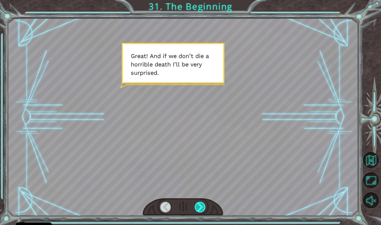
click at [201, 209] on div at bounding box center [199, 207] width 11 height 11
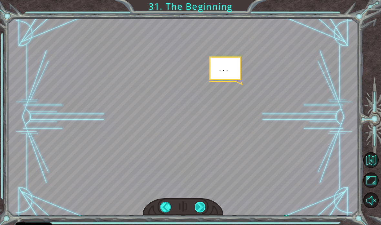
click at [201, 208] on div at bounding box center [199, 207] width 11 height 11
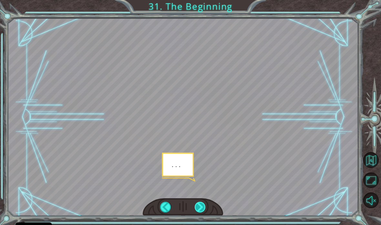
click at [200, 207] on div at bounding box center [199, 207] width 11 height 11
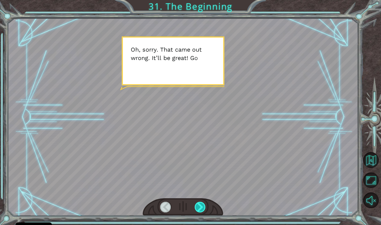
click at [202, 207] on div at bounding box center [199, 207] width 11 height 11
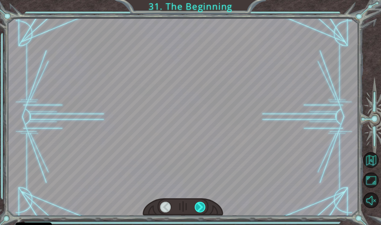
click at [202, 206] on div at bounding box center [199, 207] width 11 height 11
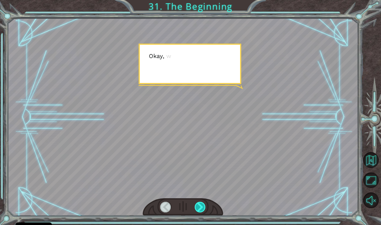
click at [200, 206] on div at bounding box center [199, 207] width 11 height 11
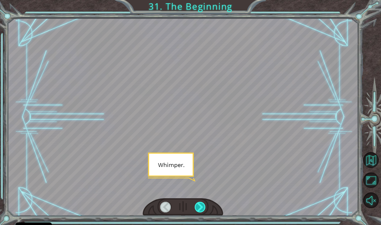
click at [201, 206] on div at bounding box center [199, 207] width 11 height 11
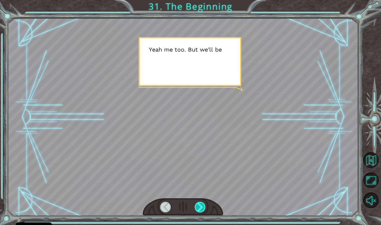
click at [199, 207] on div at bounding box center [199, 207] width 11 height 11
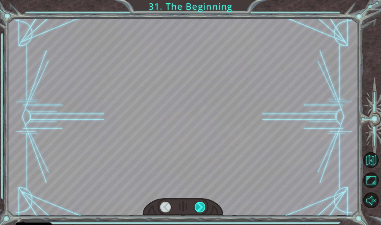
click at [200, 208] on div at bounding box center [199, 207] width 11 height 11
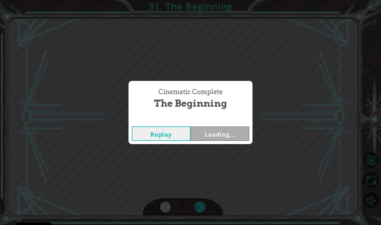
click at [200, 208] on div "Cinematic Complete The Beginning Replay Loading..." at bounding box center [190, 112] width 381 height 225
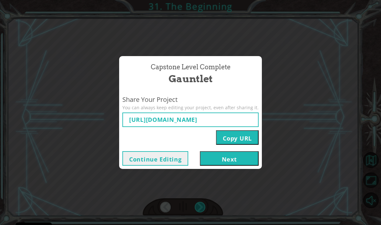
type input "[URL][DOMAIN_NAME]"
click at [244, 158] on button "Next" at bounding box center [229, 158] width 59 height 15
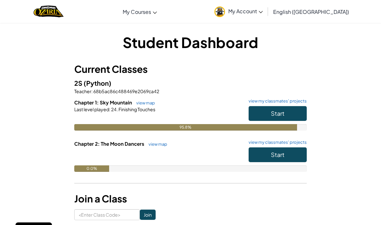
click at [297, 109] on button "Start" at bounding box center [277, 113] width 58 height 15
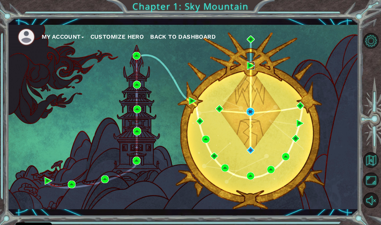
click at [248, 65] on img at bounding box center [251, 66] width 8 height 8
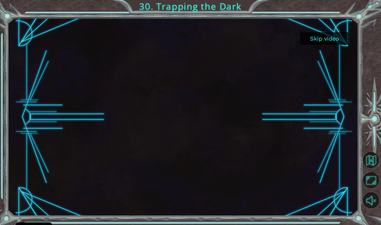
click at [337, 40] on button "Skip video" at bounding box center [324, 38] width 48 height 13
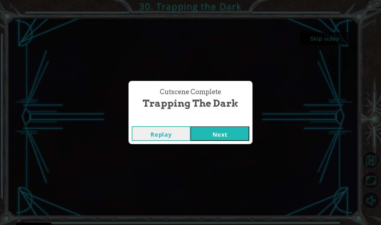
click at [235, 139] on button "Next" at bounding box center [219, 133] width 59 height 15
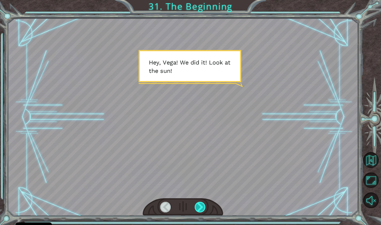
click at [201, 208] on div at bounding box center [199, 207] width 11 height 11
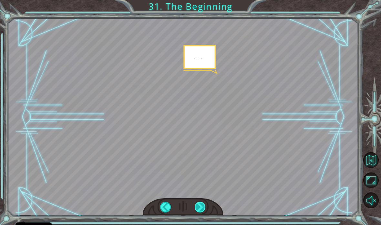
click at [200, 207] on div at bounding box center [199, 207] width 11 height 11
click at [198, 208] on div at bounding box center [199, 207] width 11 height 11
click at [198, 209] on div at bounding box center [199, 207] width 11 height 11
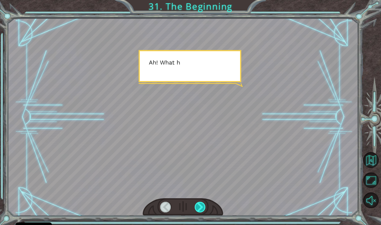
click at [197, 204] on div at bounding box center [199, 207] width 11 height 11
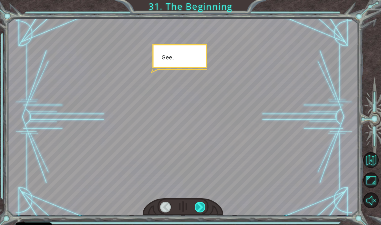
click at [195, 204] on div at bounding box center [199, 207] width 11 height 11
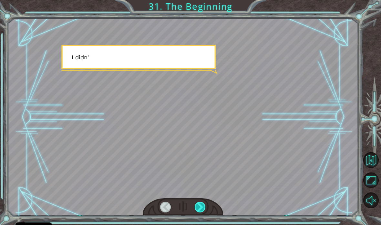
click at [197, 205] on div at bounding box center [199, 207] width 11 height 11
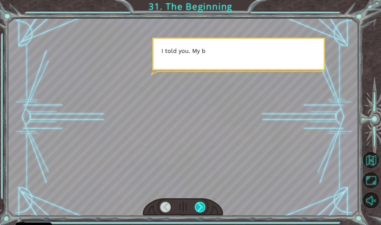
click at [199, 204] on div at bounding box center [199, 207] width 11 height 11
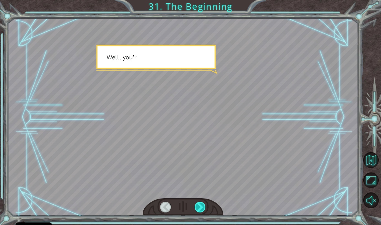
click at [198, 204] on div at bounding box center [199, 207] width 11 height 11
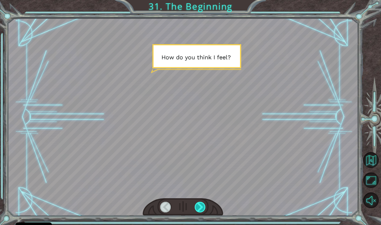
click at [202, 202] on div at bounding box center [199, 207] width 11 height 11
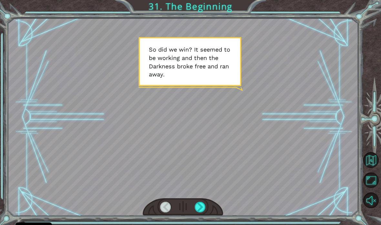
click at [207, 202] on div at bounding box center [183, 207] width 81 height 18
click at [202, 204] on div at bounding box center [199, 207] width 11 height 11
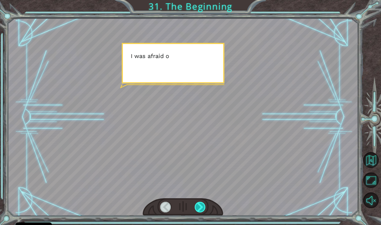
click at [197, 209] on div at bounding box center [199, 207] width 11 height 11
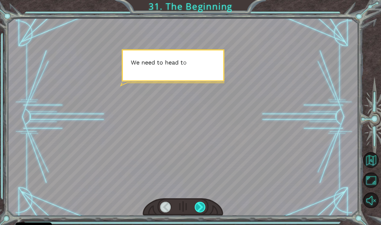
click at [196, 208] on div at bounding box center [199, 207] width 11 height 11
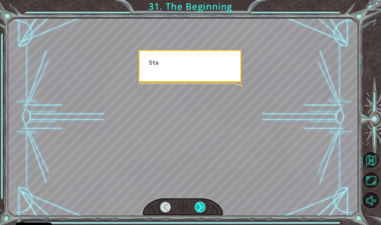
click at [198, 206] on div at bounding box center [199, 207] width 11 height 11
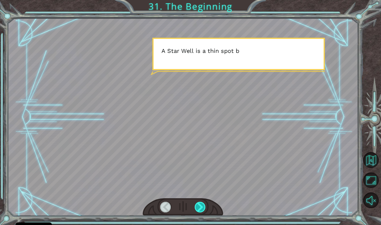
click at [197, 207] on div at bounding box center [199, 207] width 11 height 11
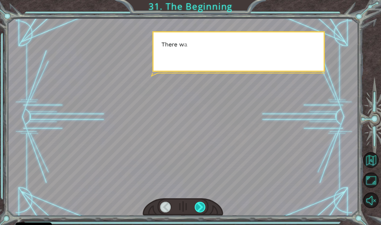
click at [199, 205] on div at bounding box center [199, 207] width 11 height 11
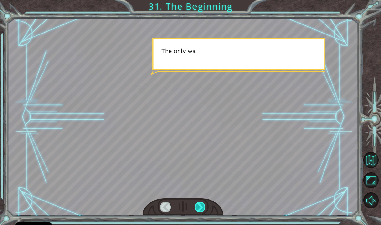
click at [200, 206] on div at bounding box center [199, 207] width 11 height 11
click at [199, 207] on div at bounding box center [199, 207] width 11 height 11
click at [200, 205] on div at bounding box center [199, 207] width 11 height 11
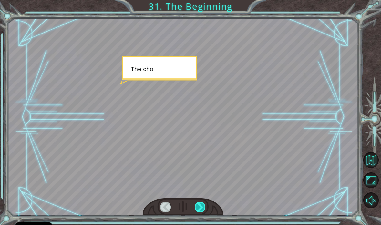
click at [199, 207] on div at bounding box center [199, 207] width 11 height 11
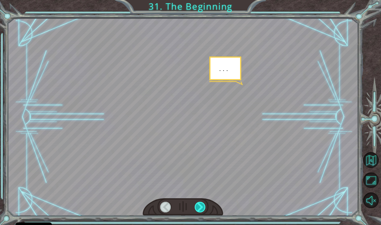
click at [198, 208] on div at bounding box center [199, 207] width 11 height 11
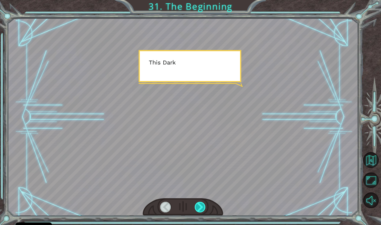
click at [198, 208] on div at bounding box center [199, 207] width 11 height 11
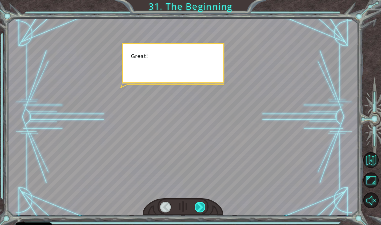
click at [199, 209] on div at bounding box center [199, 207] width 11 height 11
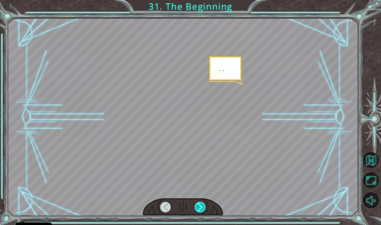
click at [199, 208] on div at bounding box center [199, 207] width 11 height 11
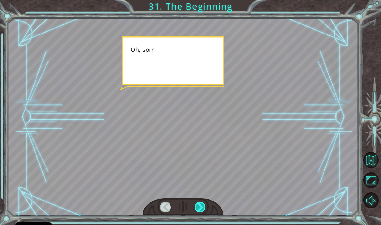
click at [198, 209] on div at bounding box center [199, 207] width 11 height 11
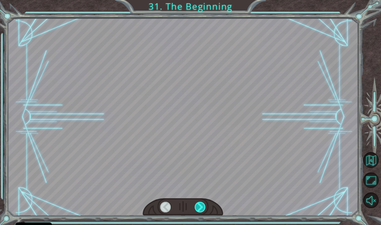
click at [198, 206] on div at bounding box center [199, 207] width 11 height 11
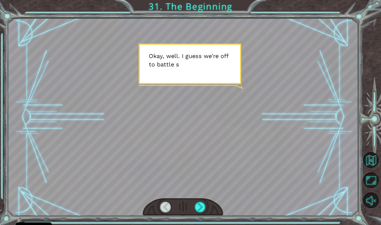
click at [229, 176] on div at bounding box center [183, 117] width 350 height 197
click at [201, 206] on div at bounding box center [199, 207] width 11 height 11
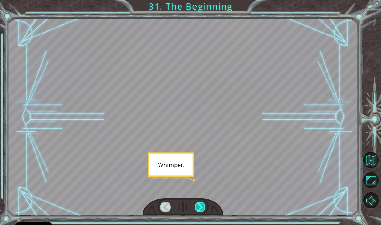
click at [199, 208] on div at bounding box center [199, 207] width 11 height 11
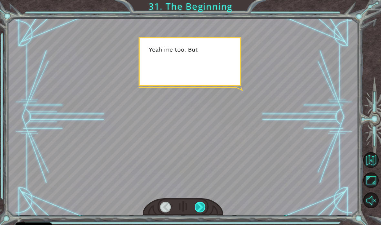
click at [200, 208] on div at bounding box center [199, 207] width 11 height 11
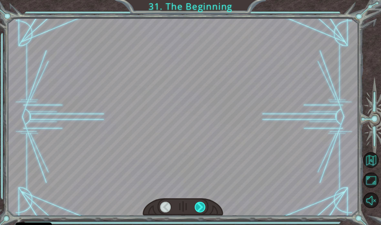
click at [202, 211] on div at bounding box center [199, 207] width 11 height 11
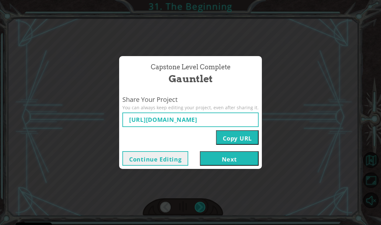
type input "[URL][DOMAIN_NAME]"
click at [235, 159] on button "Next" at bounding box center [229, 158] width 59 height 15
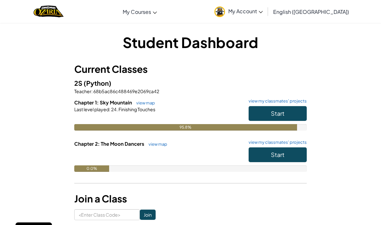
click at [144, 98] on div "2S (Python) Teacher : 68b5ac86c488469e2069ca42 Chapter 1: Sky Mountain view map…" at bounding box center [190, 130] width 232 height 104
click at [140, 105] on h6 "Chapter 1: Sky Mountain view map view my classmates' projects" at bounding box center [190, 102] width 232 height 7
click at [281, 115] on span "Start" at bounding box center [278, 113] width 14 height 7
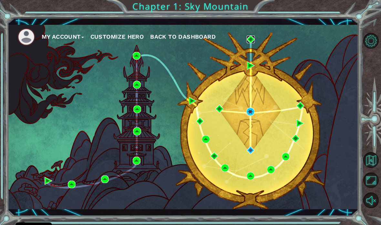
click at [251, 36] on img at bounding box center [250, 39] width 8 height 8
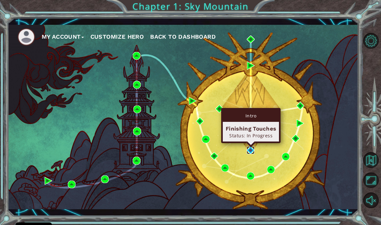
click at [248, 146] on img at bounding box center [250, 150] width 8 height 8
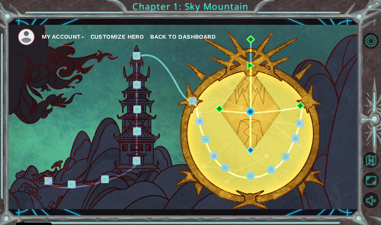
click at [287, 131] on div "My Account Customize Hero Back to Dashboard" at bounding box center [183, 117] width 350 height 185
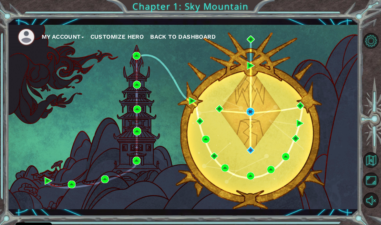
click at [346, 105] on div "My Account Customize Hero Back to Dashboard" at bounding box center [183, 117] width 350 height 185
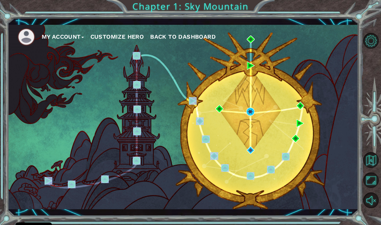
click at [304, 150] on div "My Account Customize Hero Back to Dashboard" at bounding box center [183, 117] width 350 height 185
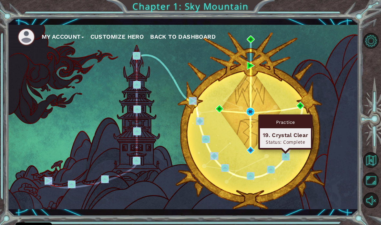
click at [287, 153] on img at bounding box center [286, 157] width 8 height 8
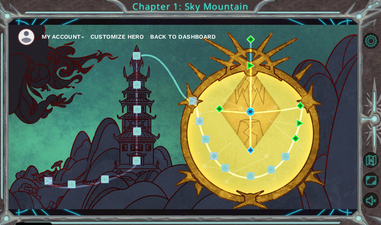
click at [306, 155] on div "My Account Customize Hero Back to Dashboard" at bounding box center [183, 117] width 350 height 185
click at [354, 133] on div "My Account Customize Hero Back to Dashboard" at bounding box center [183, 117] width 350 height 185
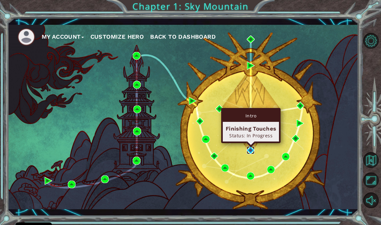
click at [250, 148] on img at bounding box center [250, 150] width 8 height 8
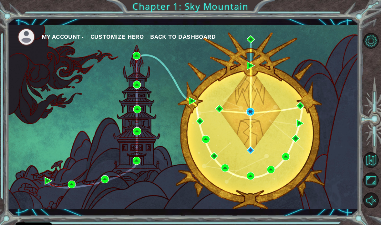
click at [245, 68] on div "My Account Customize Hero Back to Dashboard" at bounding box center [183, 117] width 350 height 185
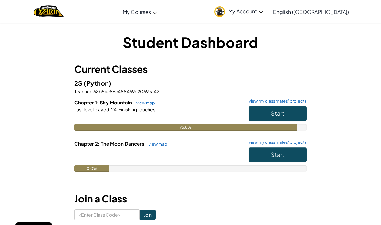
click at [286, 155] on button "Start" at bounding box center [277, 154] width 58 height 15
